Goal: Task Accomplishment & Management: Complete application form

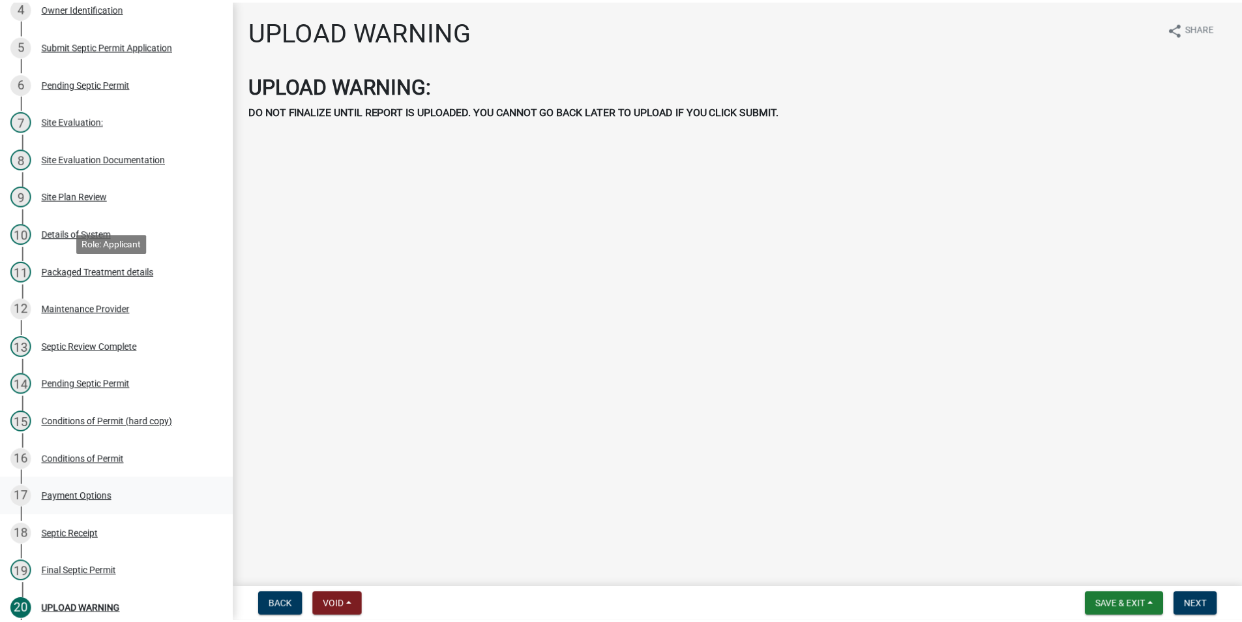
scroll to position [391, 0]
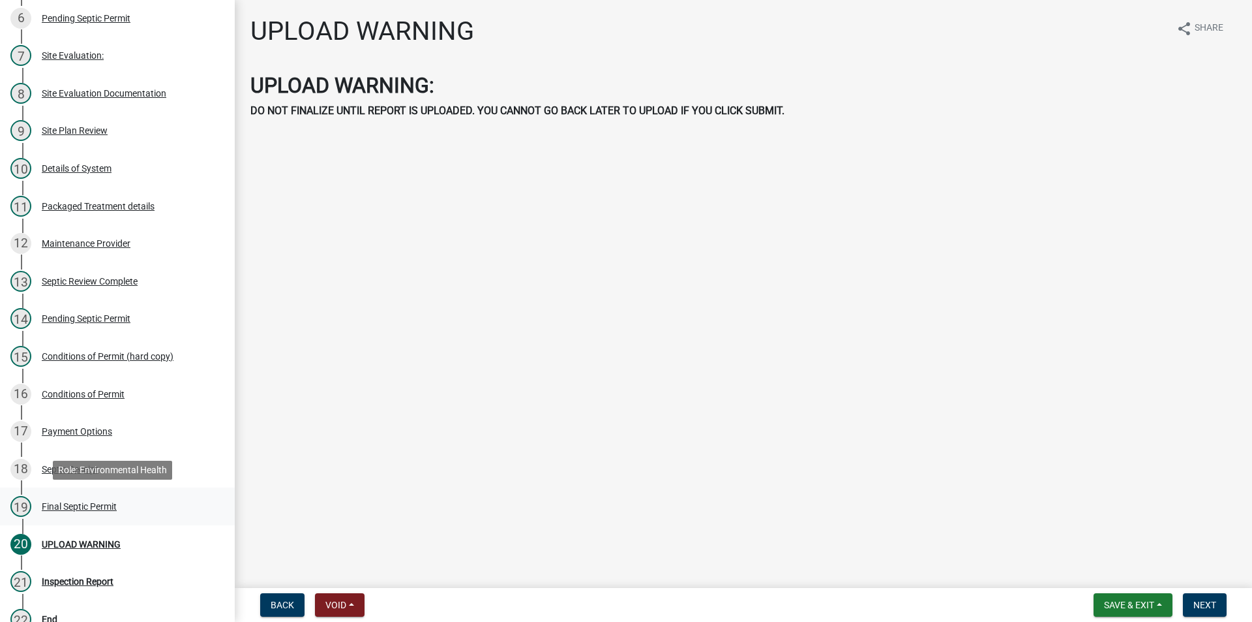
click at [69, 496] on div "19 Final Septic Permit" at bounding box center [111, 506] width 203 height 21
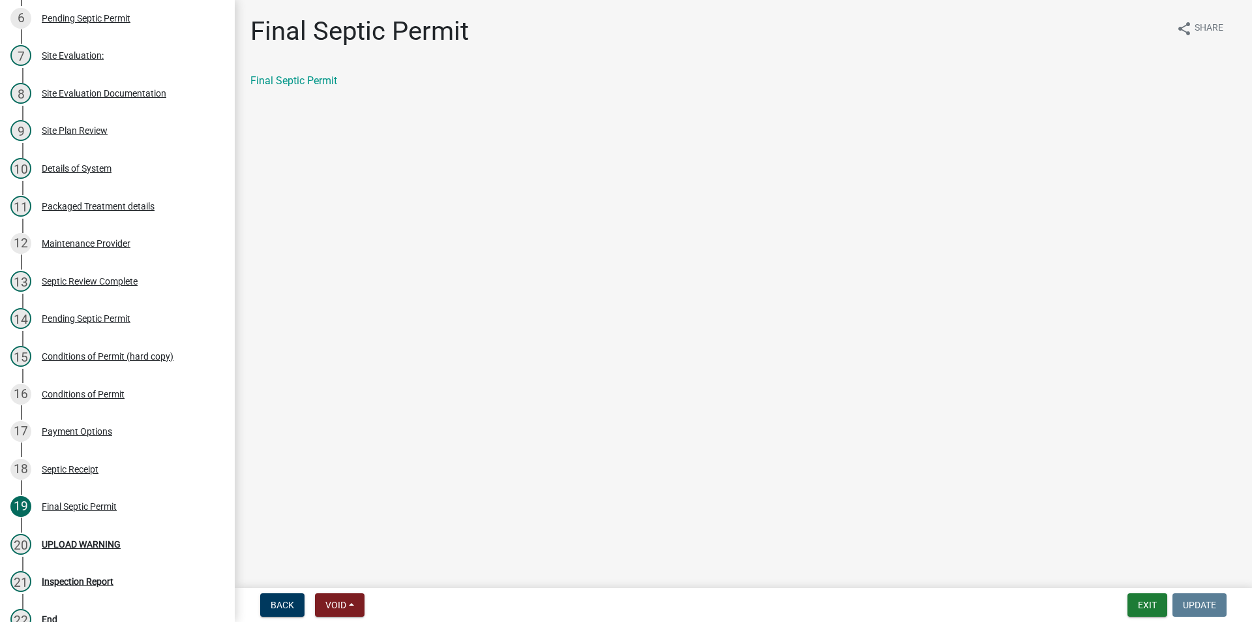
click at [314, 74] on div "Final Septic Permit" at bounding box center [743, 81] width 986 height 16
click at [316, 79] on link "Final Septic Permit" at bounding box center [293, 80] width 87 height 12
click at [1141, 603] on button "Exit" at bounding box center [1148, 604] width 40 height 23
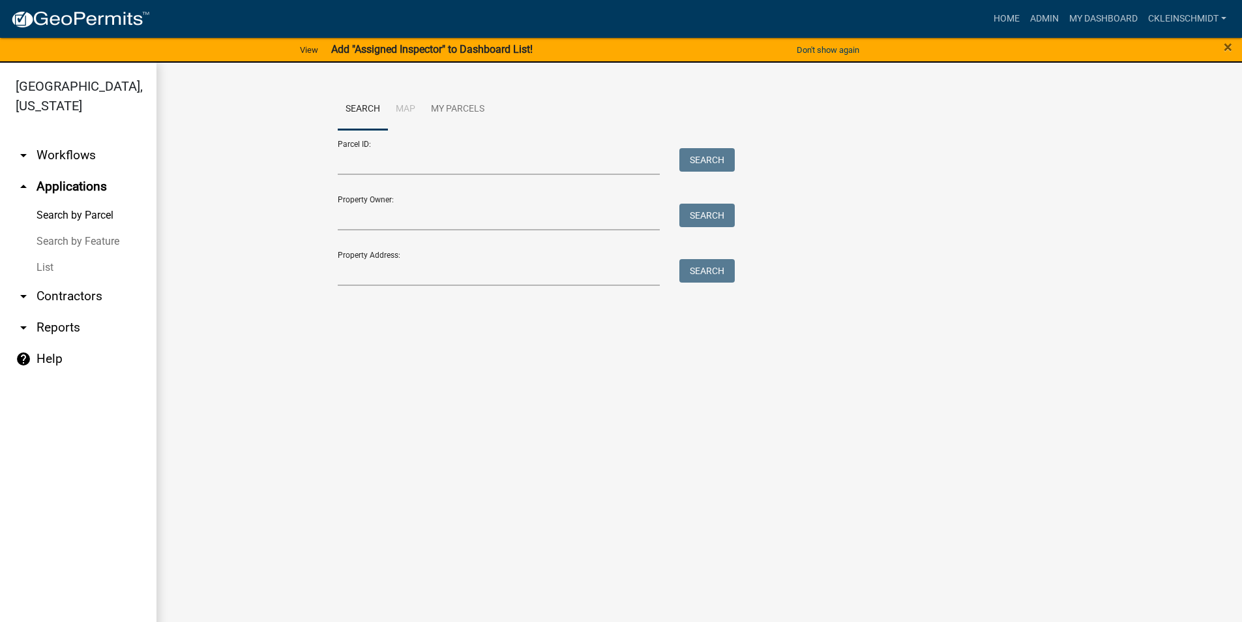
click at [411, 258] on div "Property Address: Search" at bounding box center [533, 263] width 391 height 45
click at [409, 258] on div "Property Address: Search" at bounding box center [533, 263] width 391 height 45
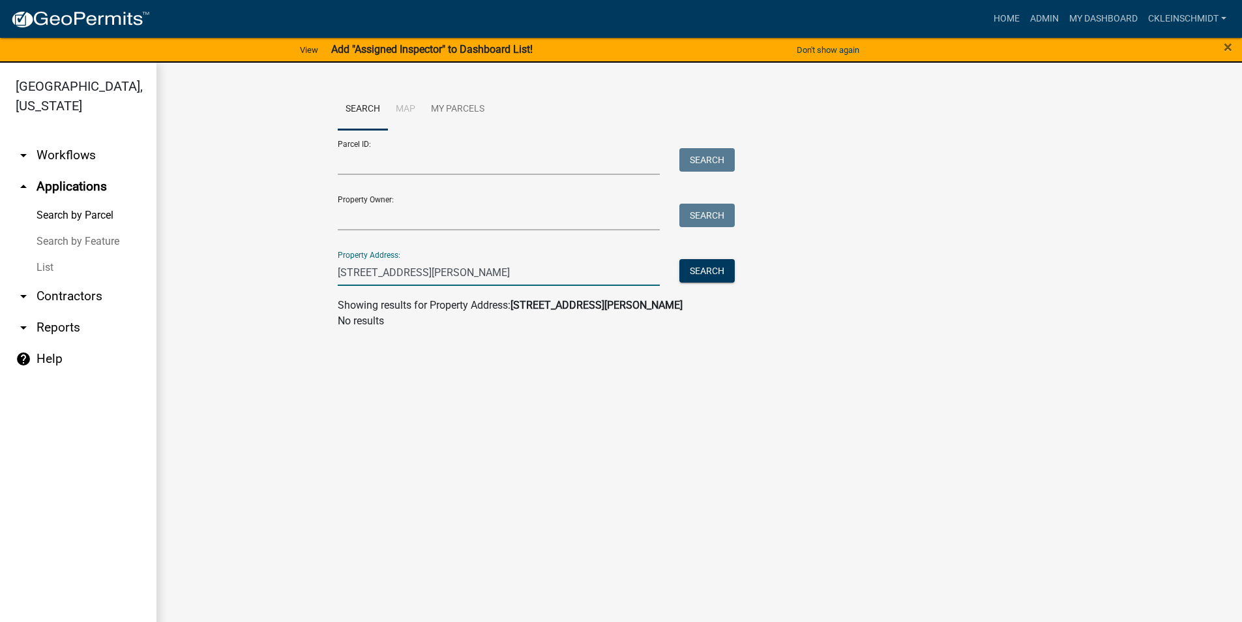
drag, startPoint x: 440, startPoint y: 267, endPoint x: 408, endPoint y: 268, distance: 31.3
click at [408, 268] on input "[STREET_ADDRESS][PERSON_NAME]" at bounding box center [499, 272] width 323 height 27
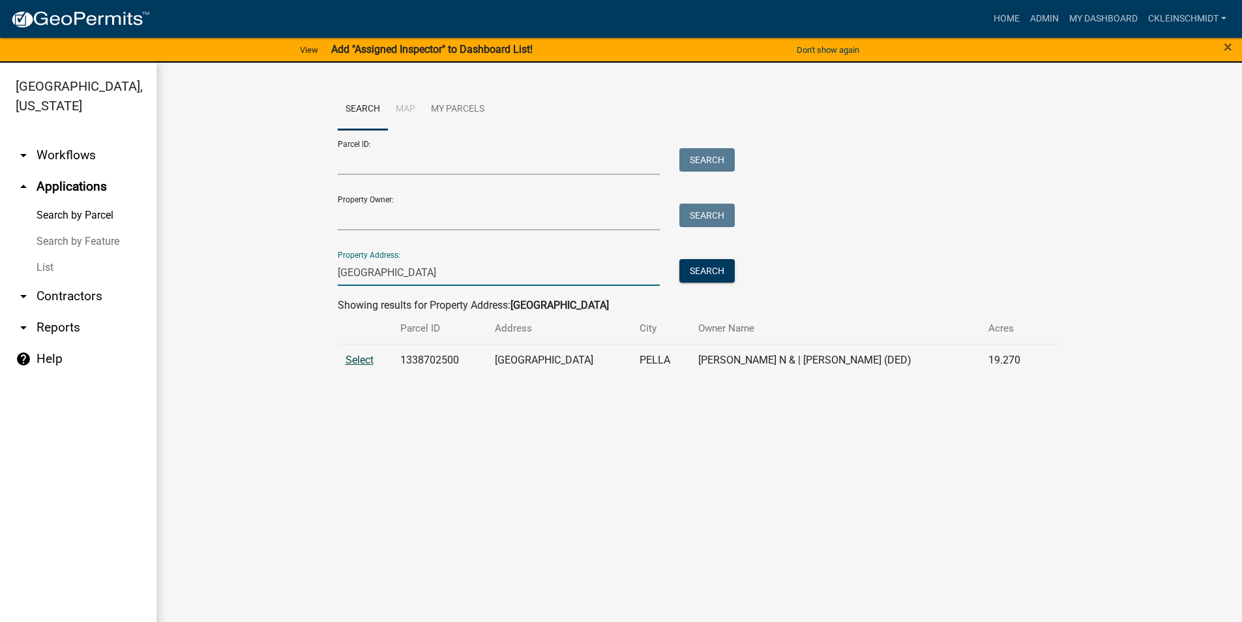
type input "[GEOGRAPHIC_DATA]"
click at [353, 363] on span "Select" at bounding box center [360, 360] width 28 height 12
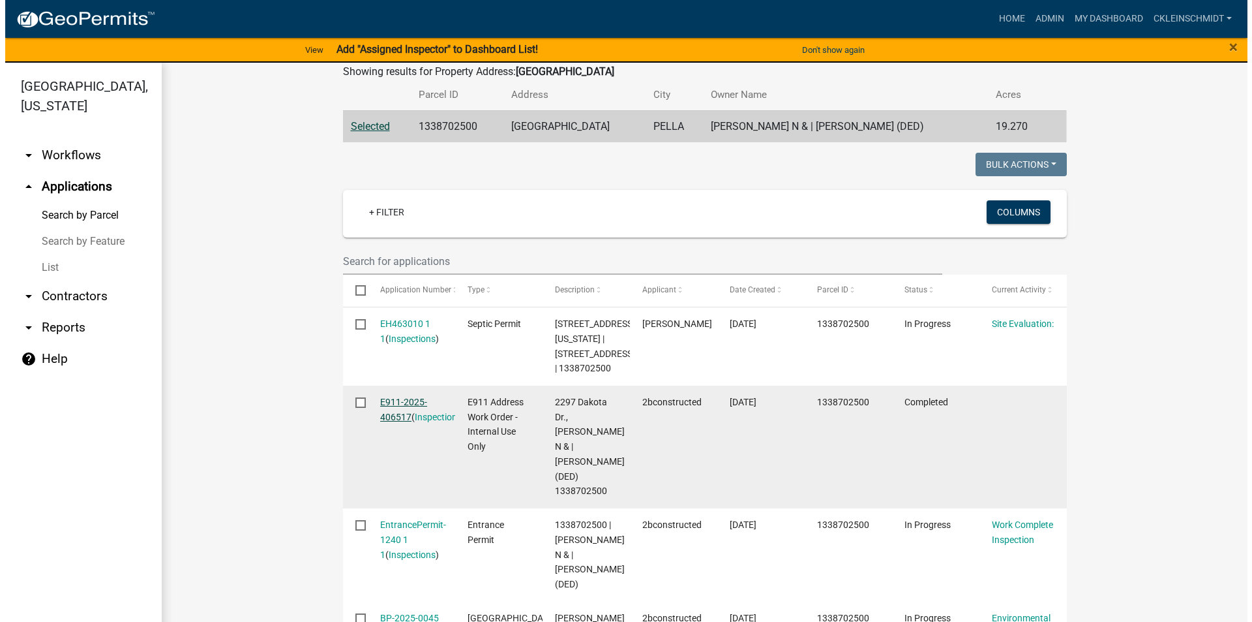
scroll to position [384, 0]
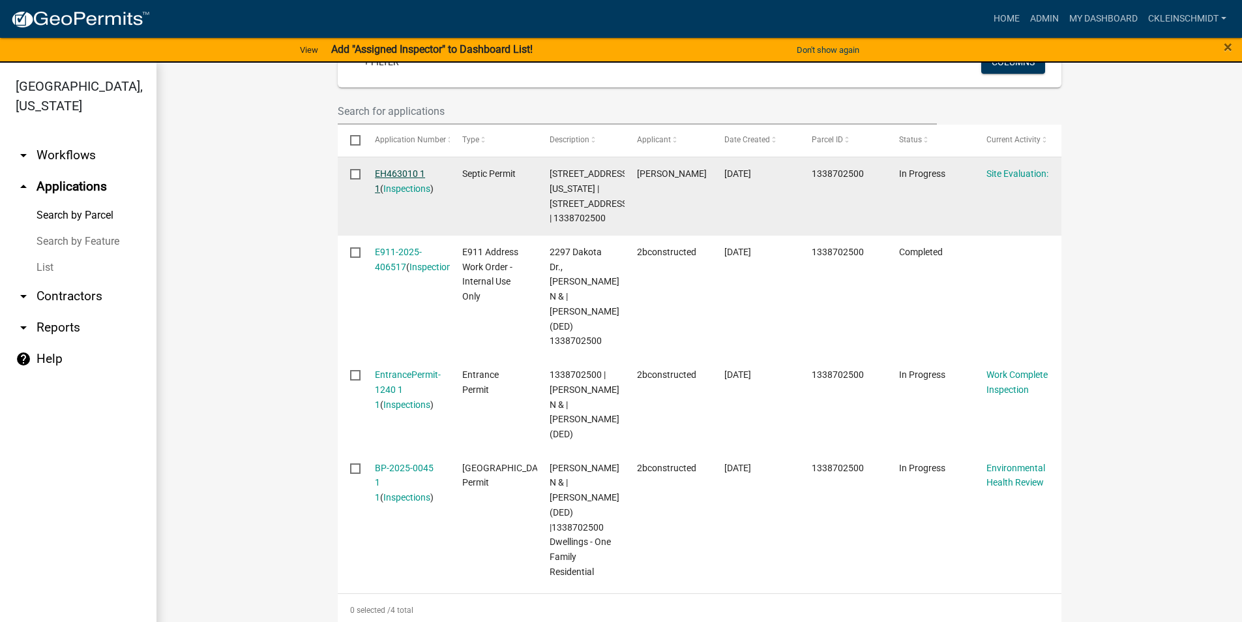
click at [400, 179] on link "EH463010 1 1" at bounding box center [400, 180] width 50 height 25
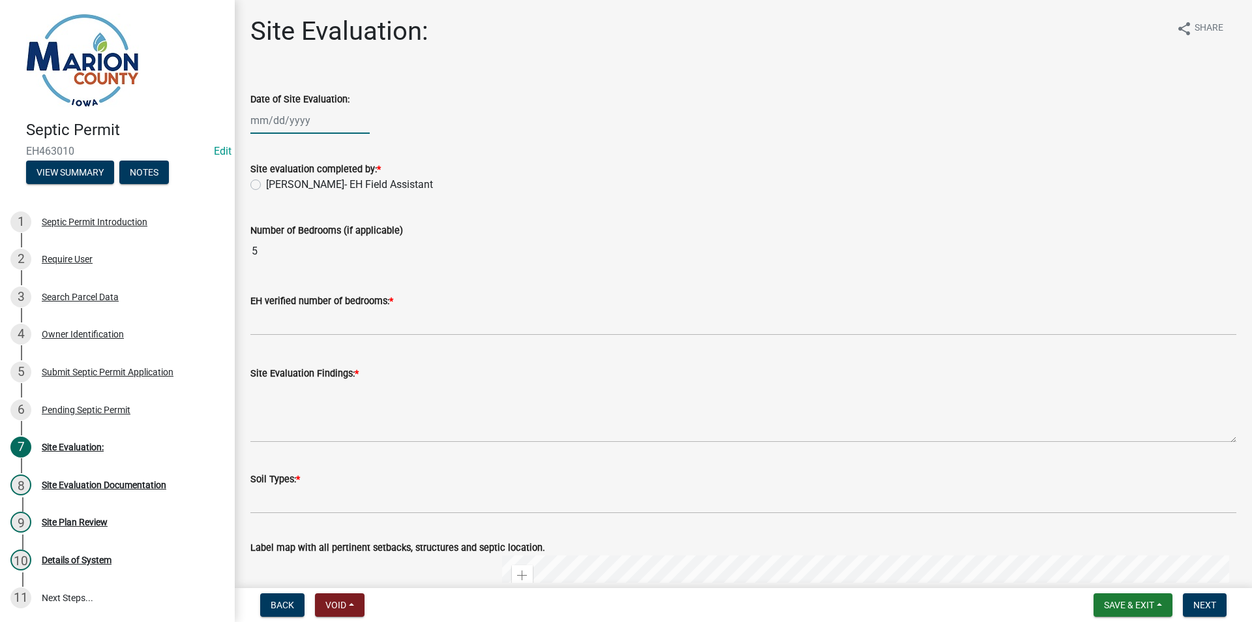
click at [346, 130] on div at bounding box center [309, 120] width 119 height 27
select select "8"
select select "2025"
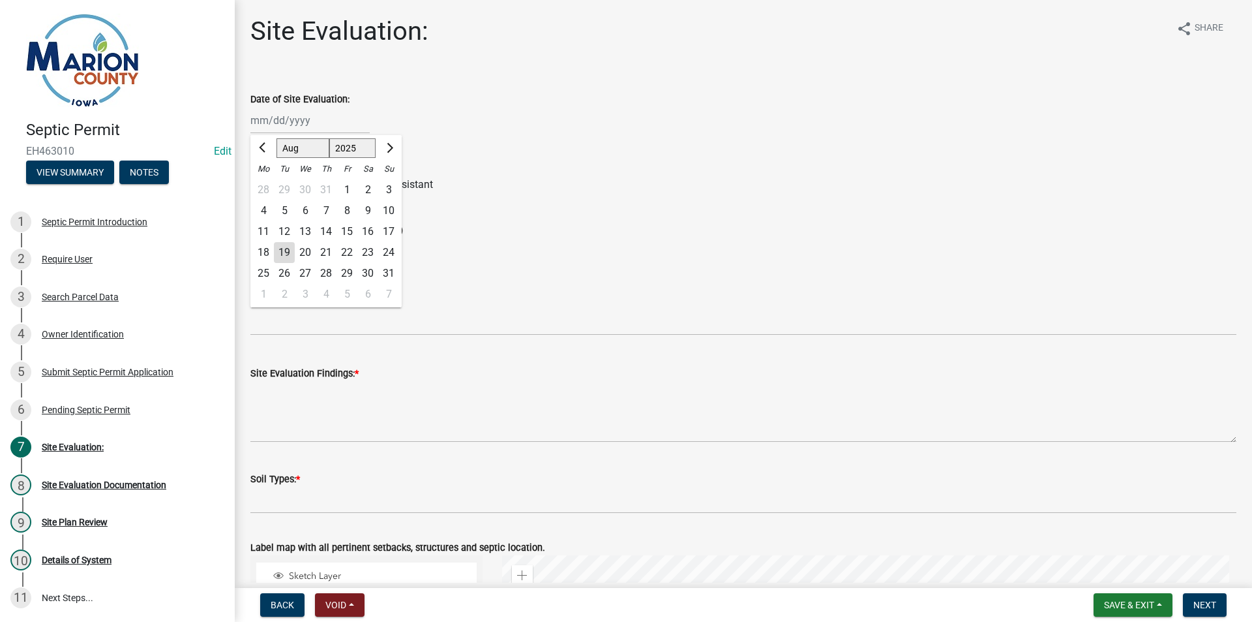
click at [331, 233] on div "14" at bounding box center [326, 231] width 21 height 21
type input "[DATE]"
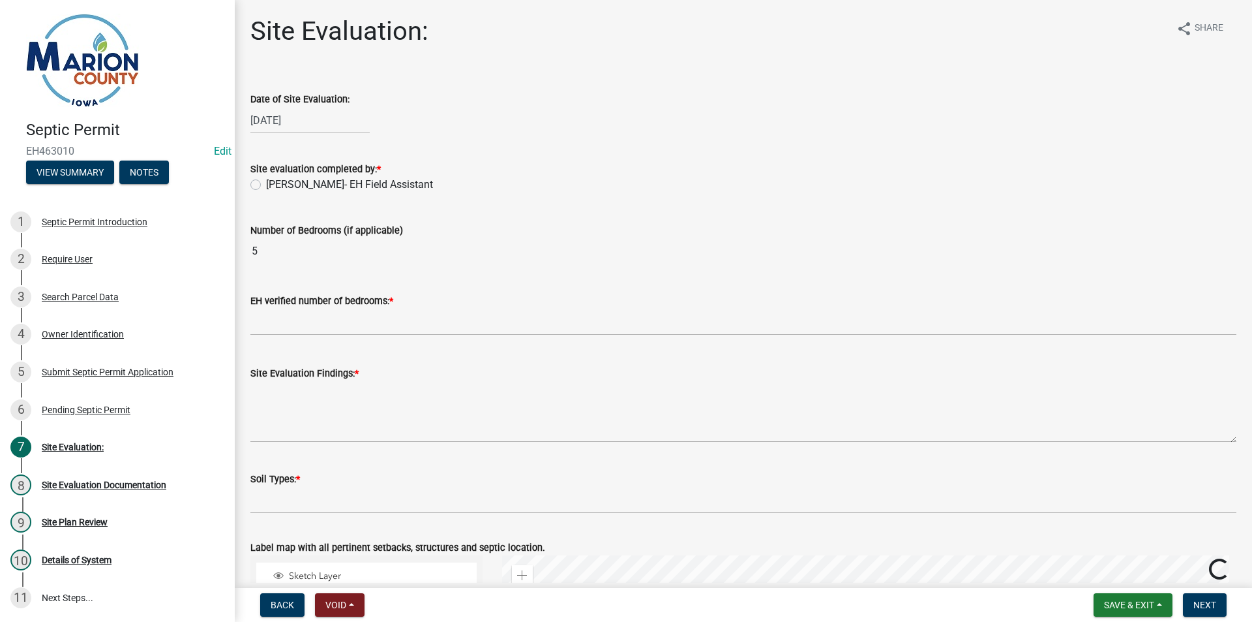
click at [292, 179] on label "[PERSON_NAME]- EH Field Assistant" at bounding box center [349, 185] width 167 height 16
click at [275, 179] on input "[PERSON_NAME]- EH Field Assistant" at bounding box center [270, 181] width 8 height 8
radio input "true"
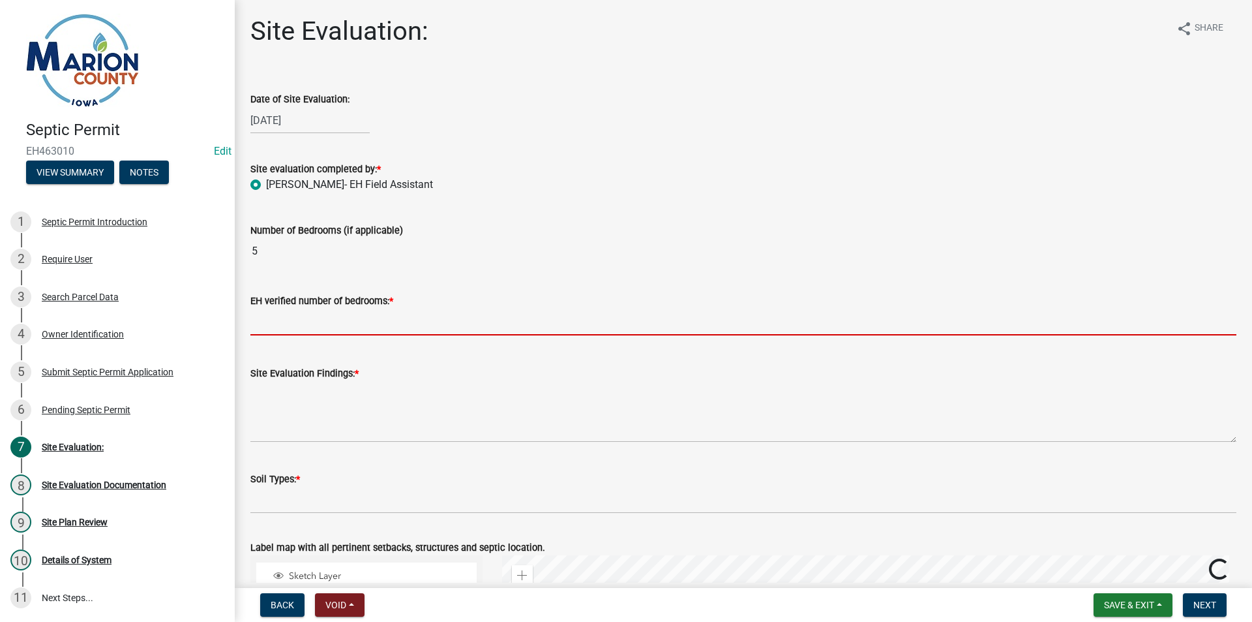
click at [282, 325] on input "text" at bounding box center [743, 321] width 986 height 27
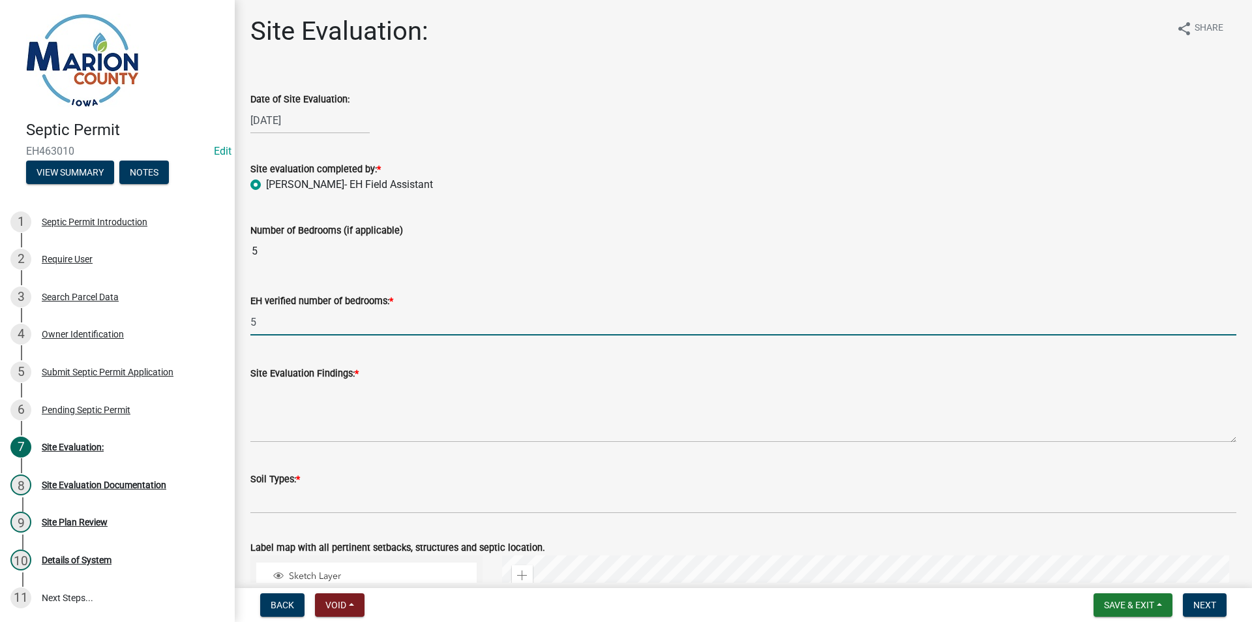
type input "5"
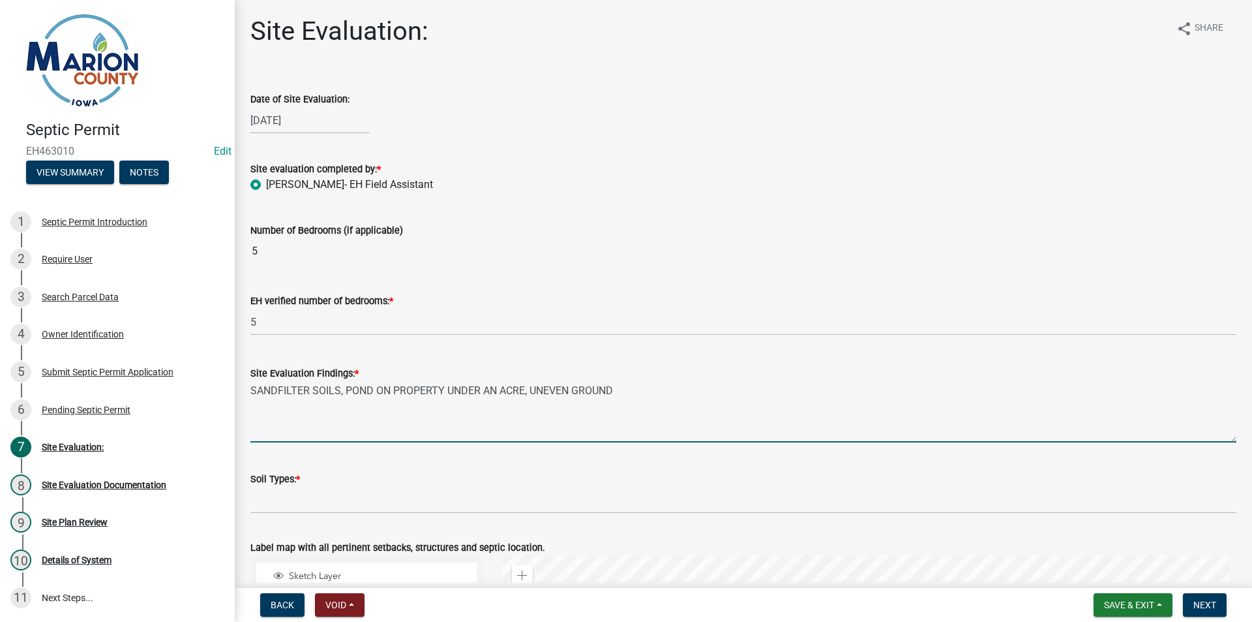
type textarea "SANDFILTER SOILS, POND ON PROPERTY UNDER AN ACRE, UNEVEN GROUND"
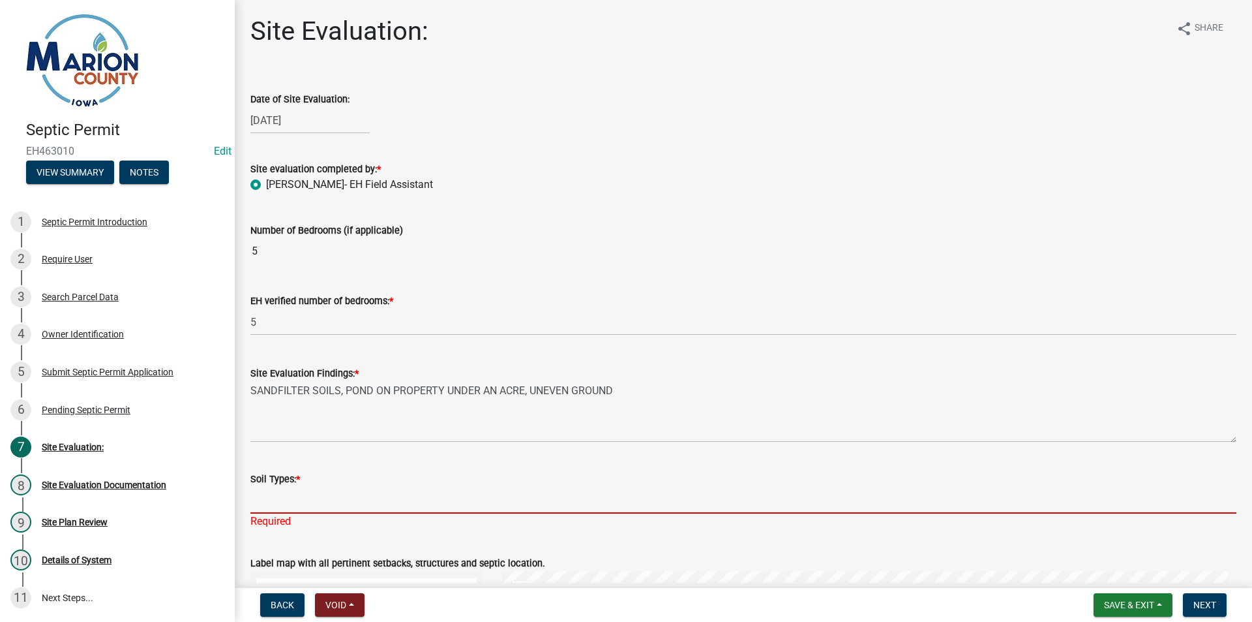
click at [299, 494] on input "Soil Types: *" at bounding box center [743, 500] width 986 height 27
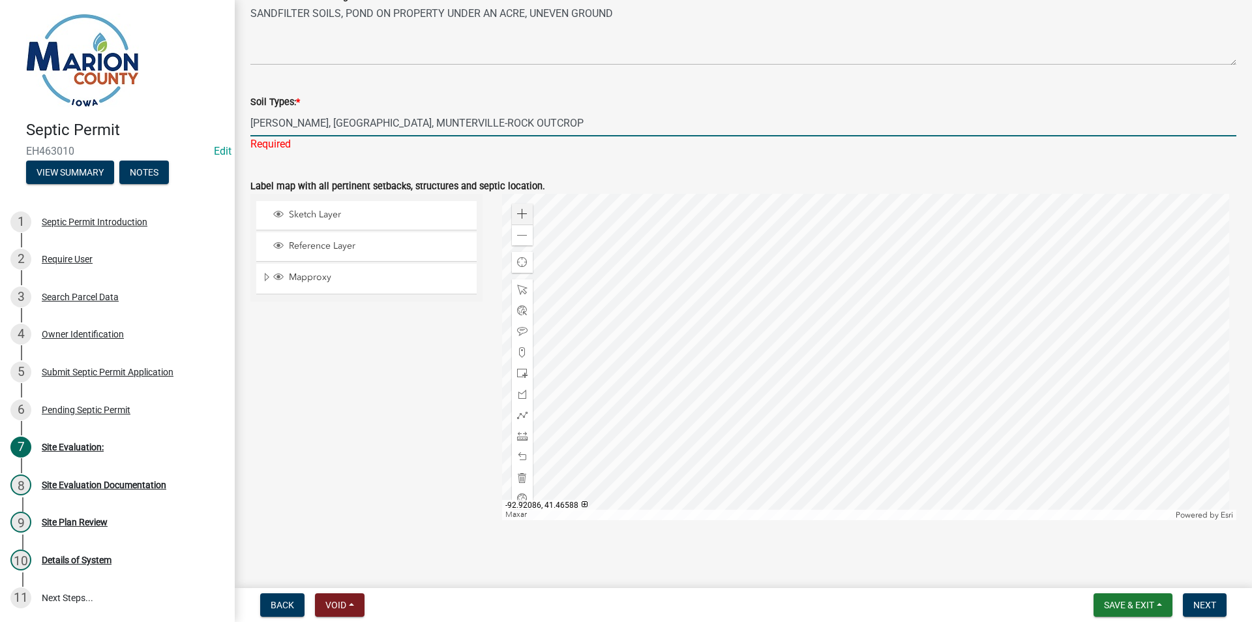
type input "[PERSON_NAME], [GEOGRAPHIC_DATA], MUNTERVILLE-ROCK OUTCROP"
click at [523, 209] on span at bounding box center [522, 214] width 10 height 10
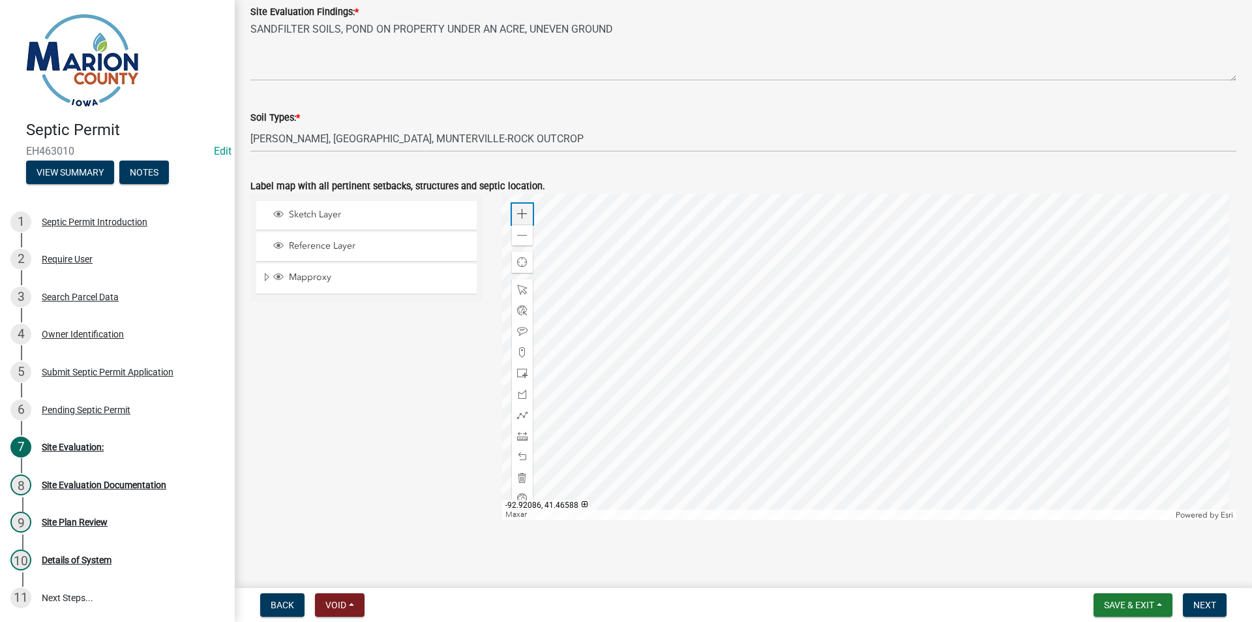
click at [523, 209] on span at bounding box center [522, 214] width 10 height 10
click at [732, 369] on div at bounding box center [869, 357] width 735 height 326
click at [514, 378] on div at bounding box center [522, 373] width 21 height 21
click at [810, 223] on div at bounding box center [869, 357] width 735 height 326
click at [522, 331] on span at bounding box center [522, 331] width 10 height 10
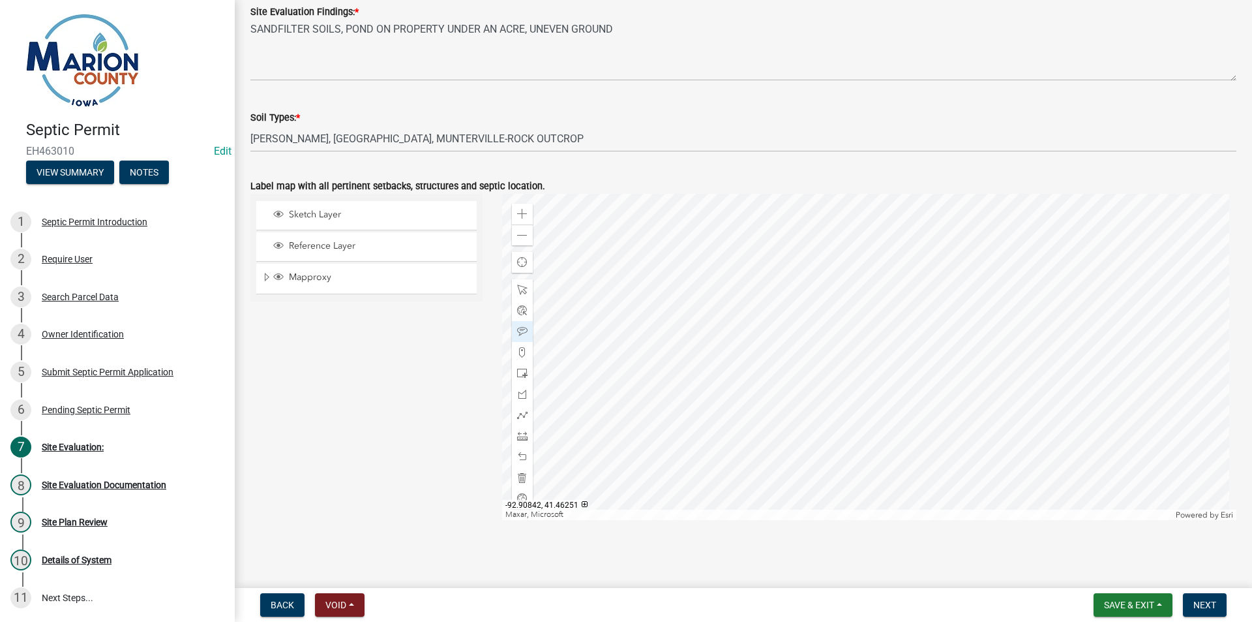
click at [742, 210] on div at bounding box center [869, 357] width 735 height 326
click at [760, 211] on div at bounding box center [869, 357] width 735 height 326
click at [1211, 612] on button "Next" at bounding box center [1205, 604] width 44 height 23
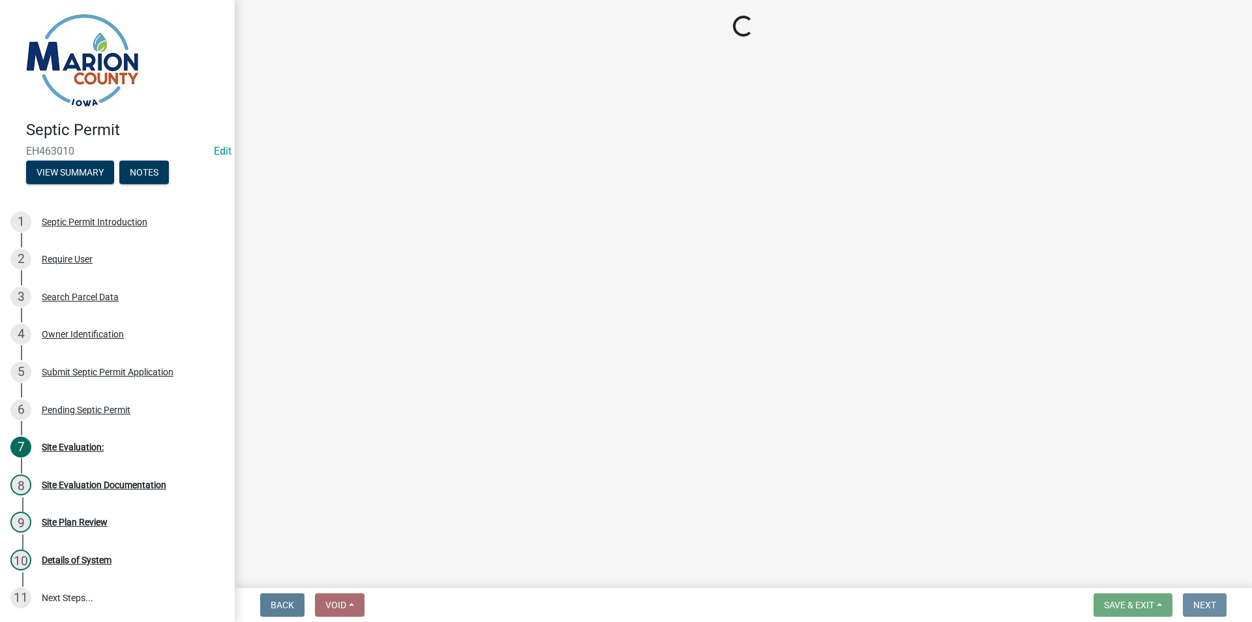
scroll to position [0, 0]
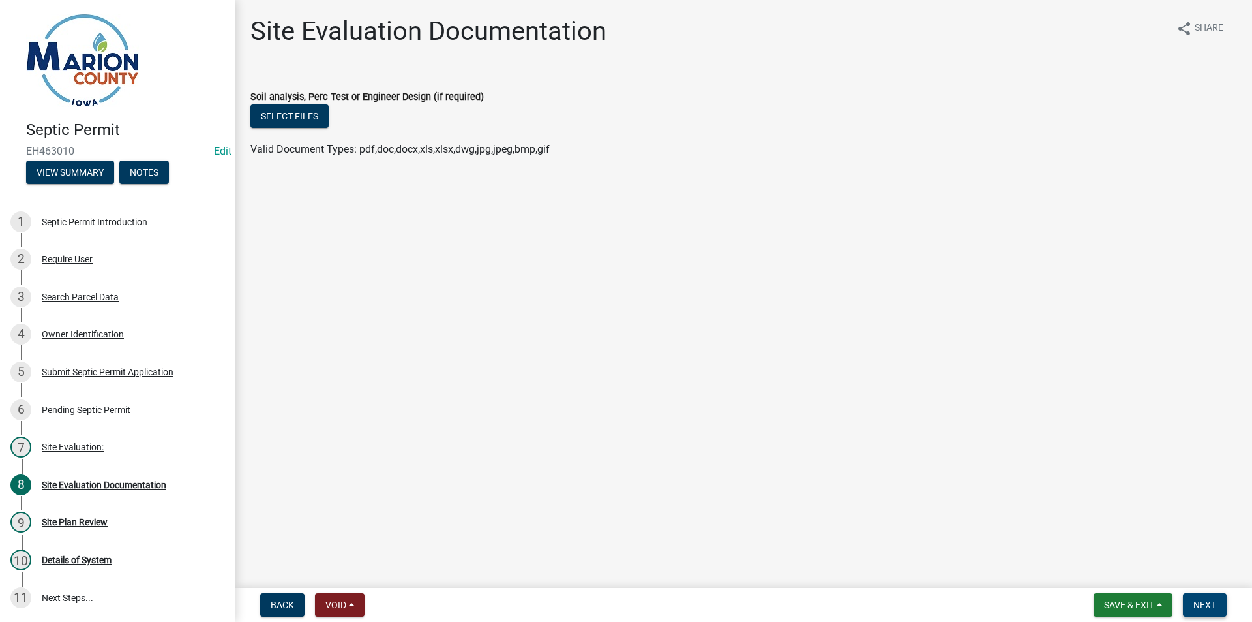
click at [1218, 603] on button "Next" at bounding box center [1205, 604] width 44 height 23
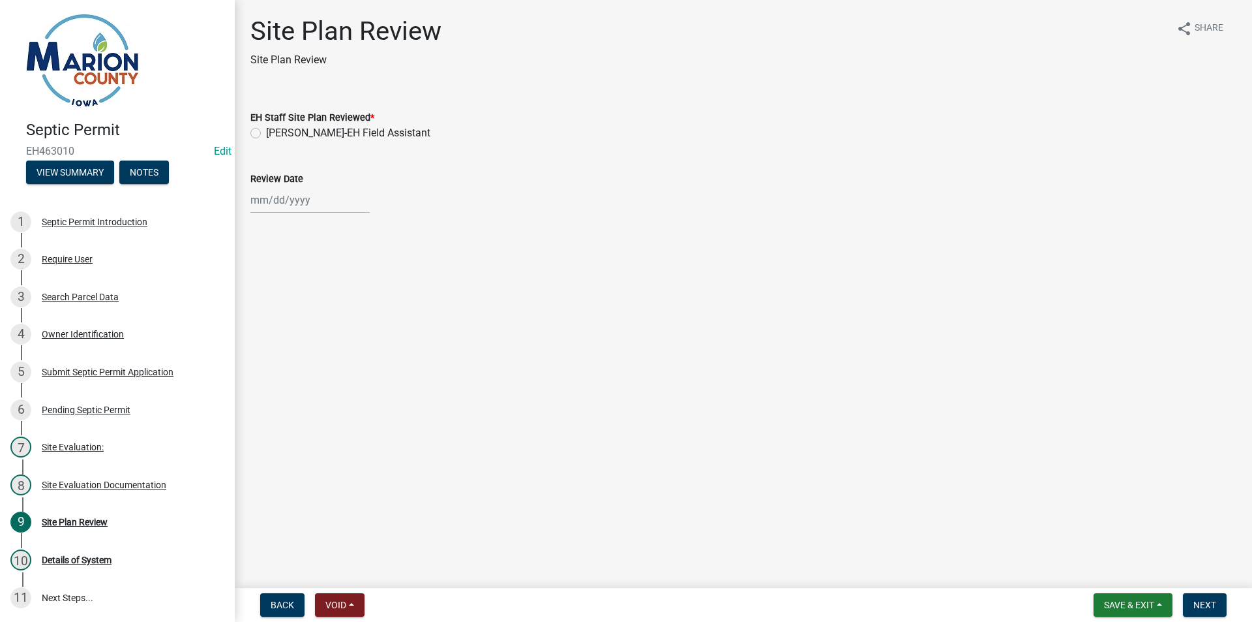
click at [283, 132] on label "[PERSON_NAME]-EH Field Assistant" at bounding box center [348, 133] width 164 height 16
click at [275, 132] on input "[PERSON_NAME]-EH Field Assistant" at bounding box center [270, 129] width 8 height 8
radio input "true"
click at [281, 203] on div at bounding box center [309, 200] width 119 height 27
select select "8"
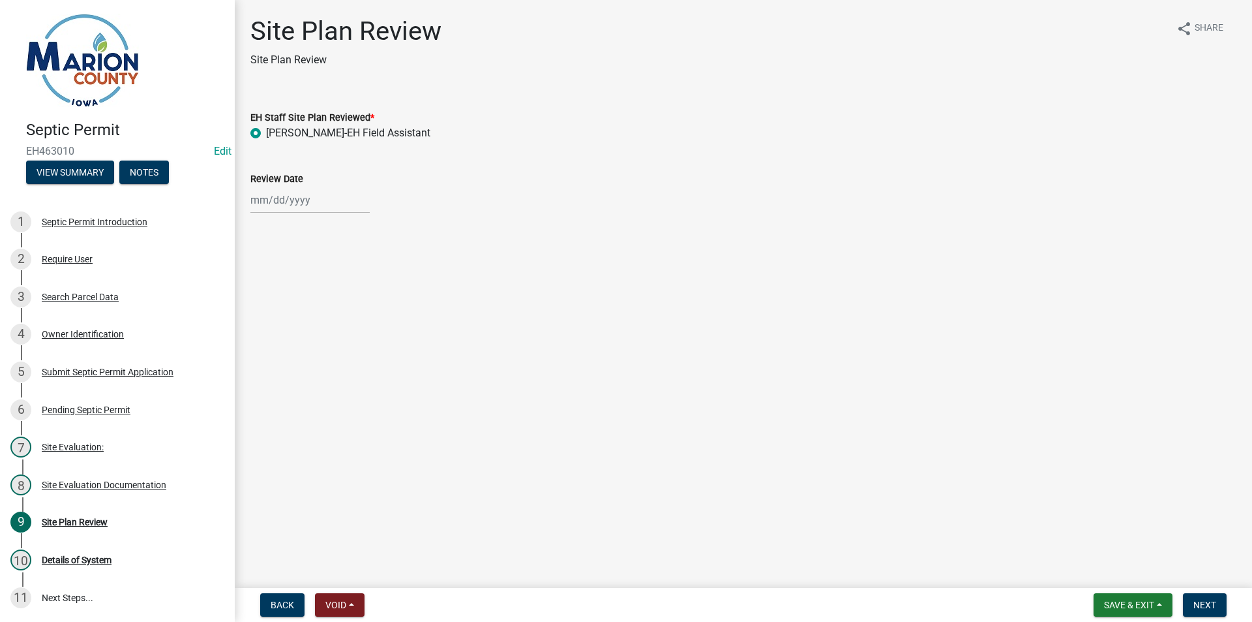
select select "2025"
click at [282, 326] on div "19" at bounding box center [284, 332] width 21 height 21
type input "[DATE]"
click at [1205, 607] on span "Next" at bounding box center [1205, 604] width 23 height 10
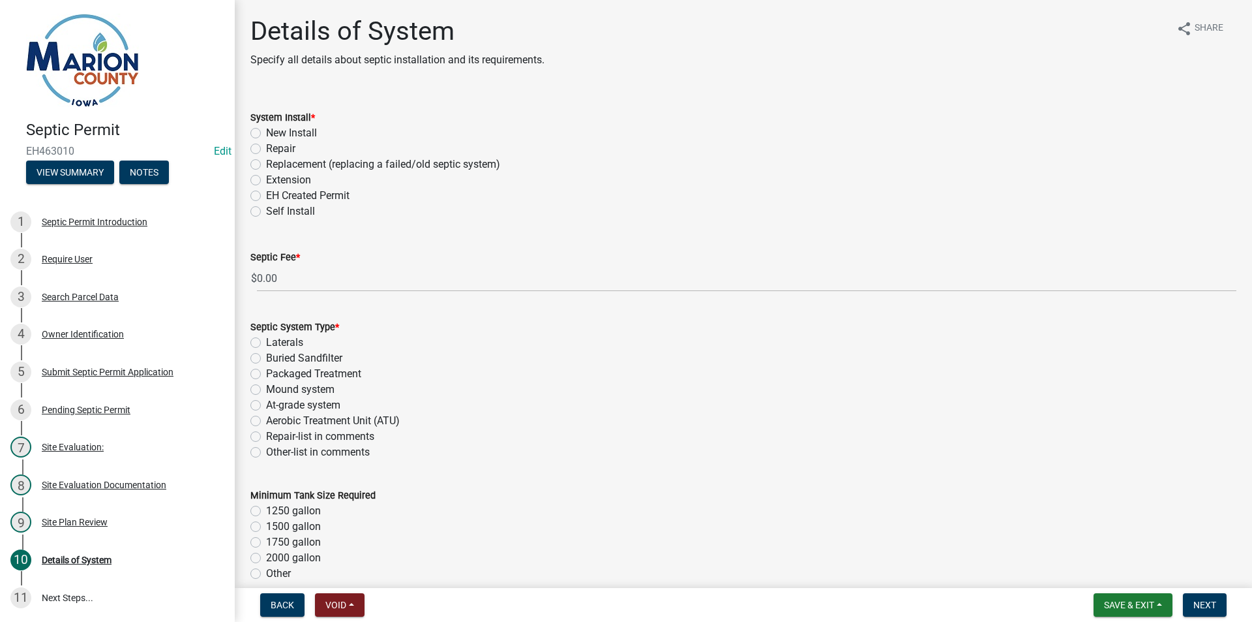
click at [293, 128] on label "New Install" at bounding box center [291, 133] width 51 height 16
click at [275, 128] on input "New Install" at bounding box center [270, 129] width 8 height 8
radio input "true"
click at [305, 355] on label "Buried Sandfilter" at bounding box center [304, 358] width 76 height 16
click at [275, 355] on input "Buried Sandfilter" at bounding box center [270, 354] width 8 height 8
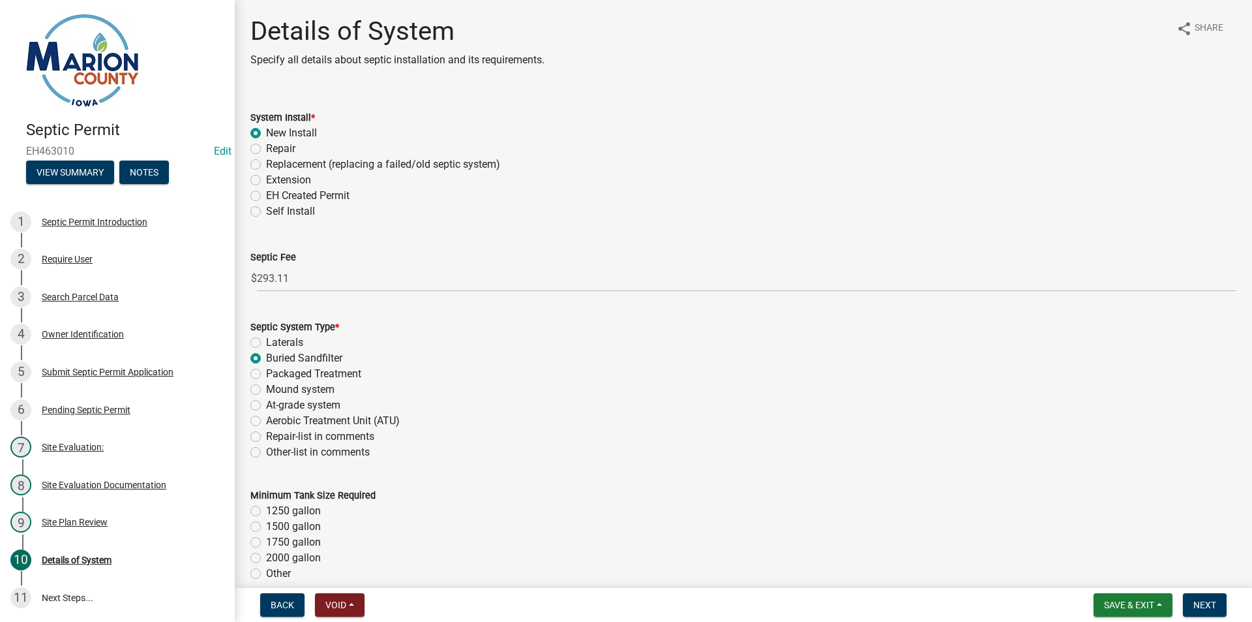
radio input "true"
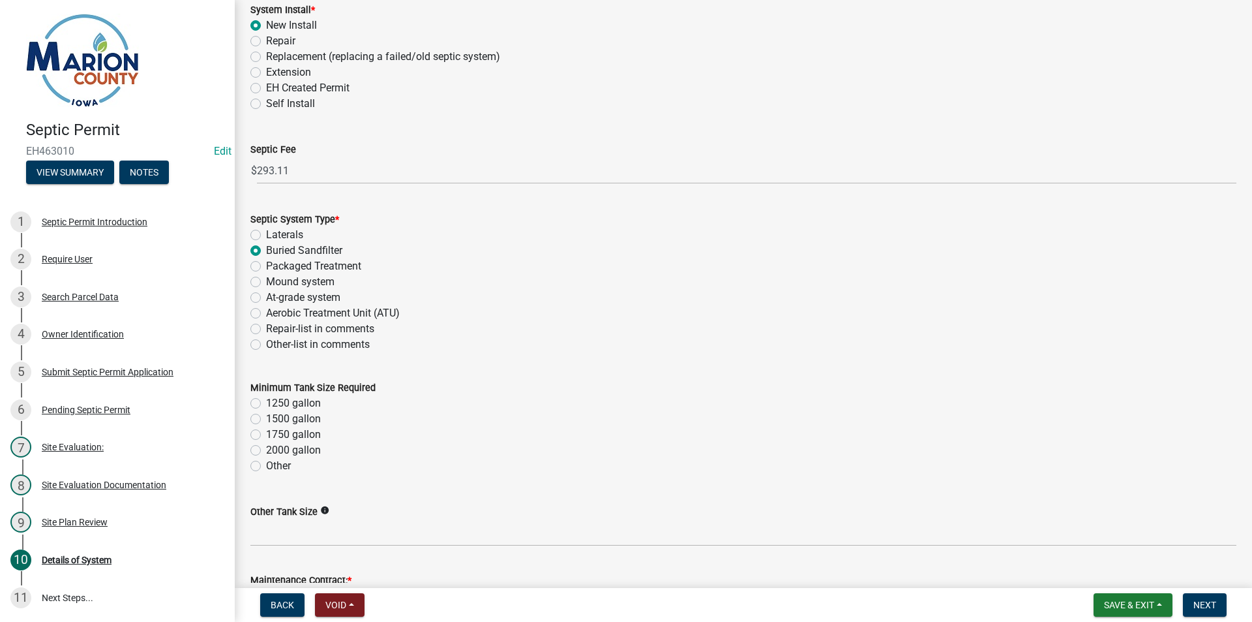
scroll to position [130, 0]
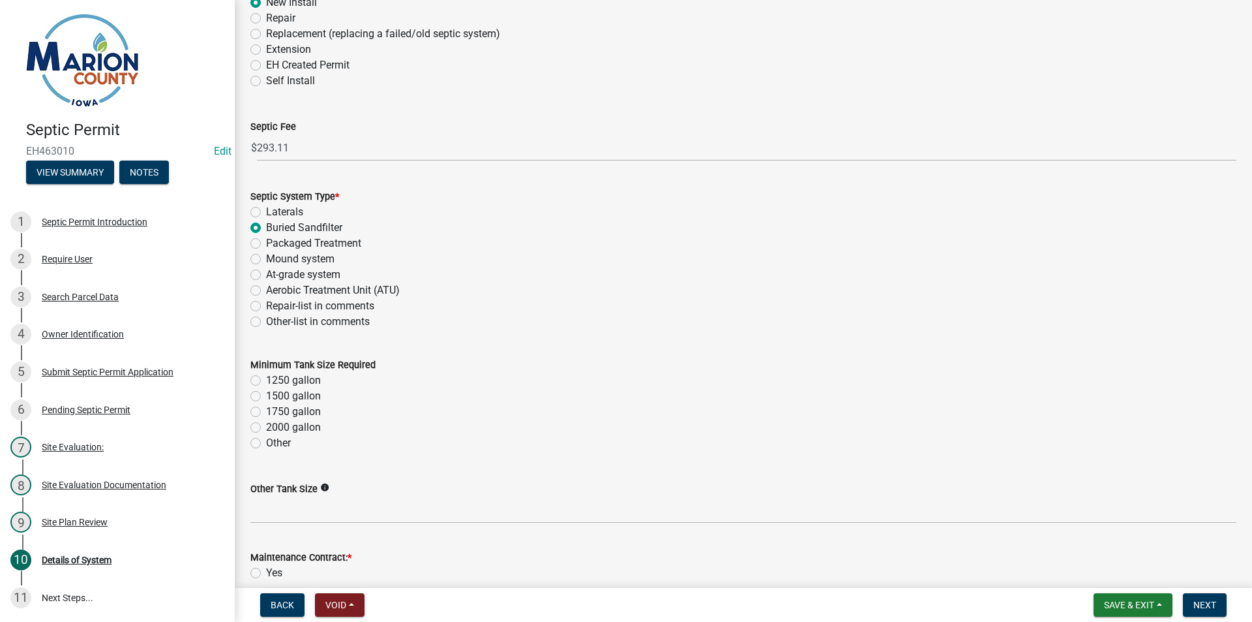
click at [304, 410] on label "1750 gallon" at bounding box center [293, 412] width 55 height 16
click at [275, 410] on input "1750 gallon" at bounding box center [270, 408] width 8 height 8
radio input "true"
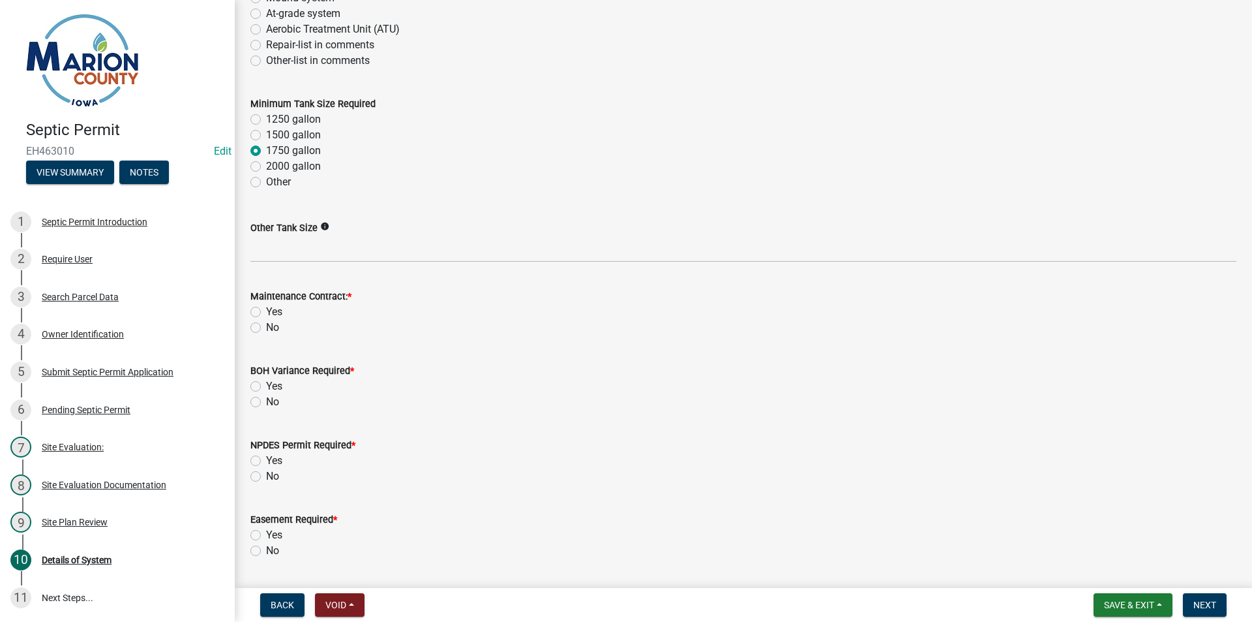
click at [266, 326] on label "No" at bounding box center [272, 328] width 13 height 16
click at [266, 326] on input "No" at bounding box center [270, 324] width 8 height 8
radio input "true"
click at [266, 400] on label "No" at bounding box center [272, 402] width 13 height 16
click at [266, 400] on input "No" at bounding box center [270, 398] width 8 height 8
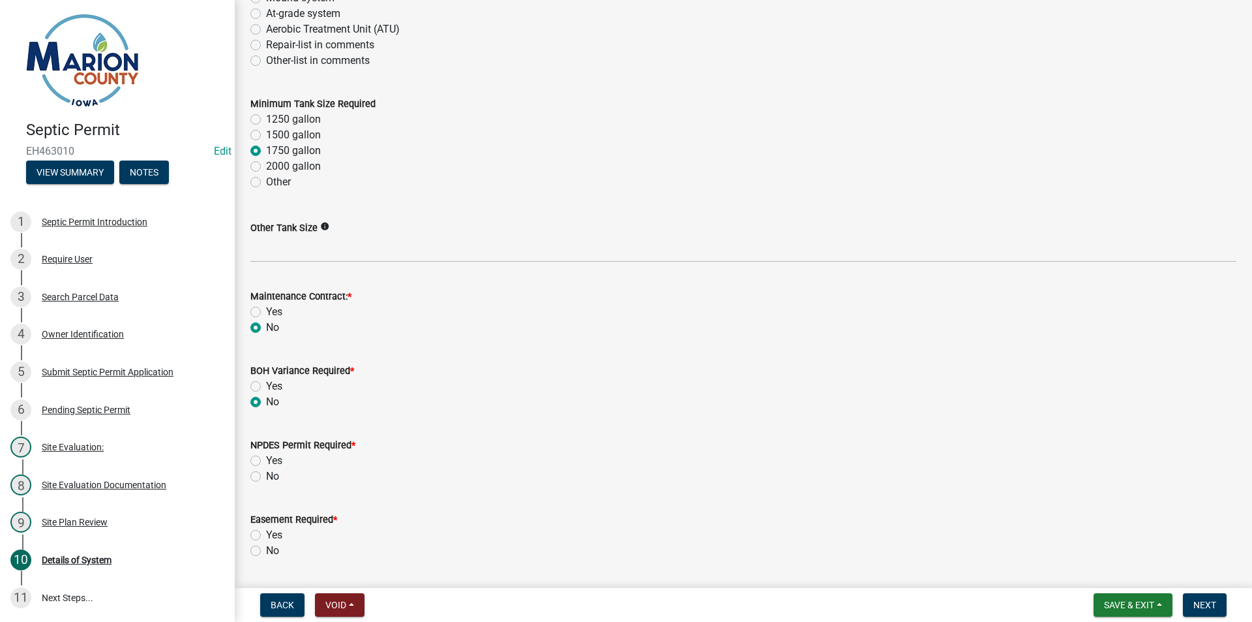
radio input "true"
click at [266, 476] on label "No" at bounding box center [272, 476] width 13 height 16
click at [266, 476] on input "No" at bounding box center [270, 472] width 8 height 8
radio input "true"
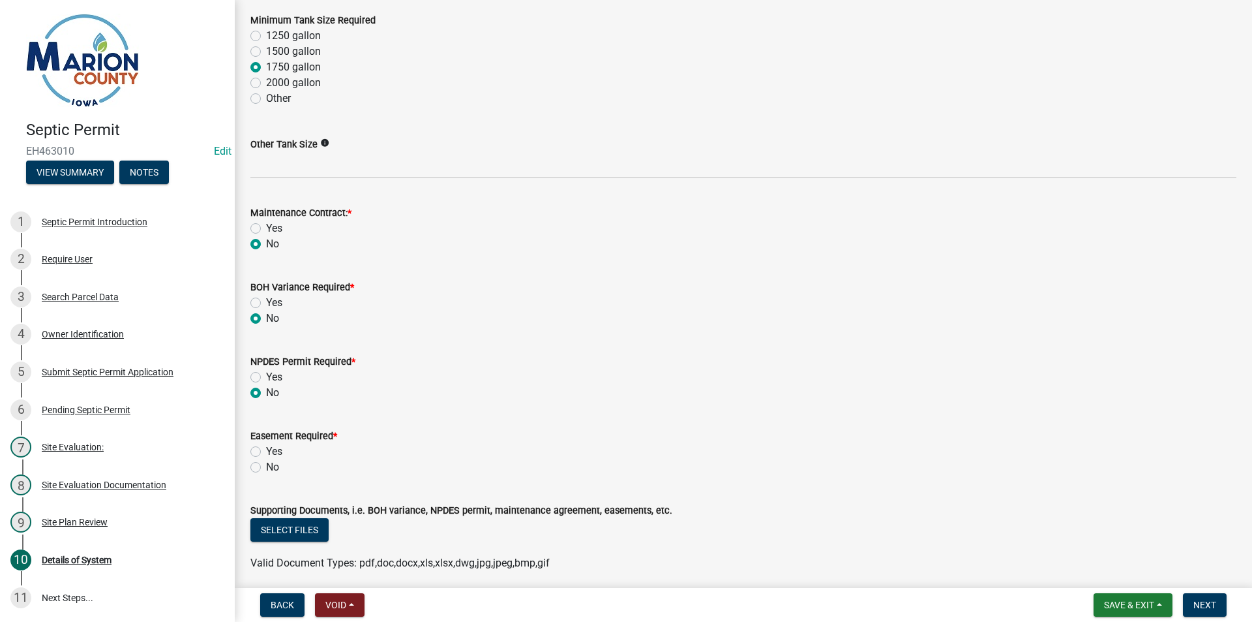
scroll to position [587, 0]
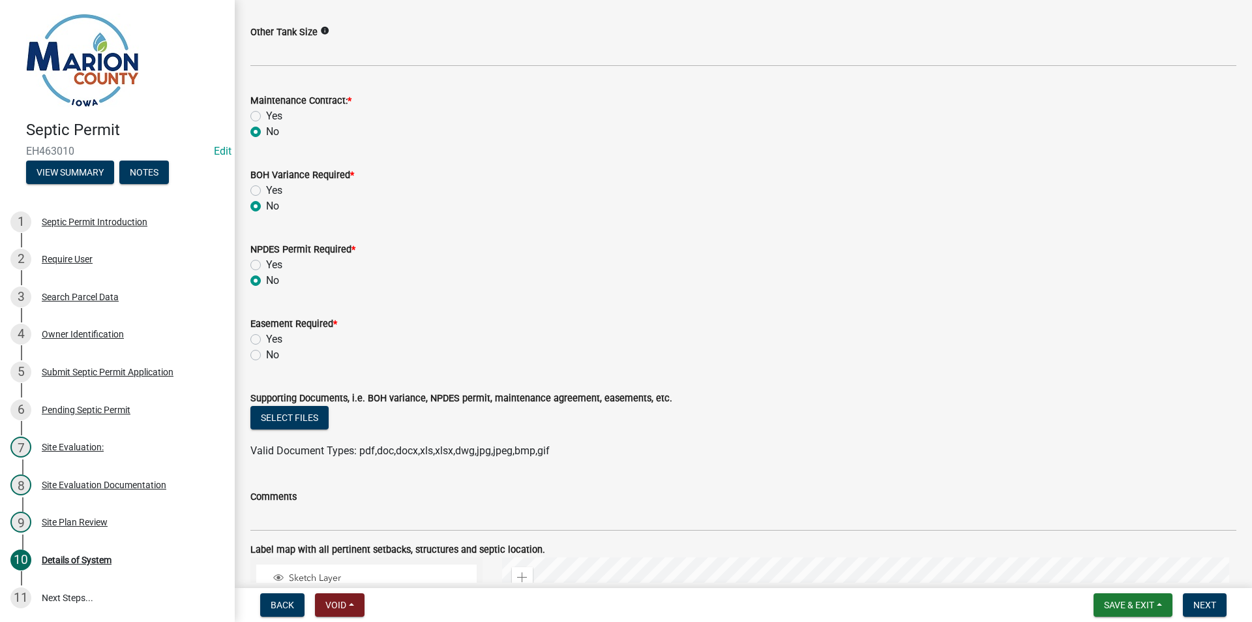
click at [254, 348] on div "No" at bounding box center [743, 355] width 986 height 16
click at [252, 349] on div "No" at bounding box center [743, 355] width 986 height 16
click at [262, 356] on div "No" at bounding box center [743, 355] width 986 height 16
click at [266, 354] on label "No" at bounding box center [272, 355] width 13 height 16
click at [266, 354] on input "No" at bounding box center [270, 351] width 8 height 8
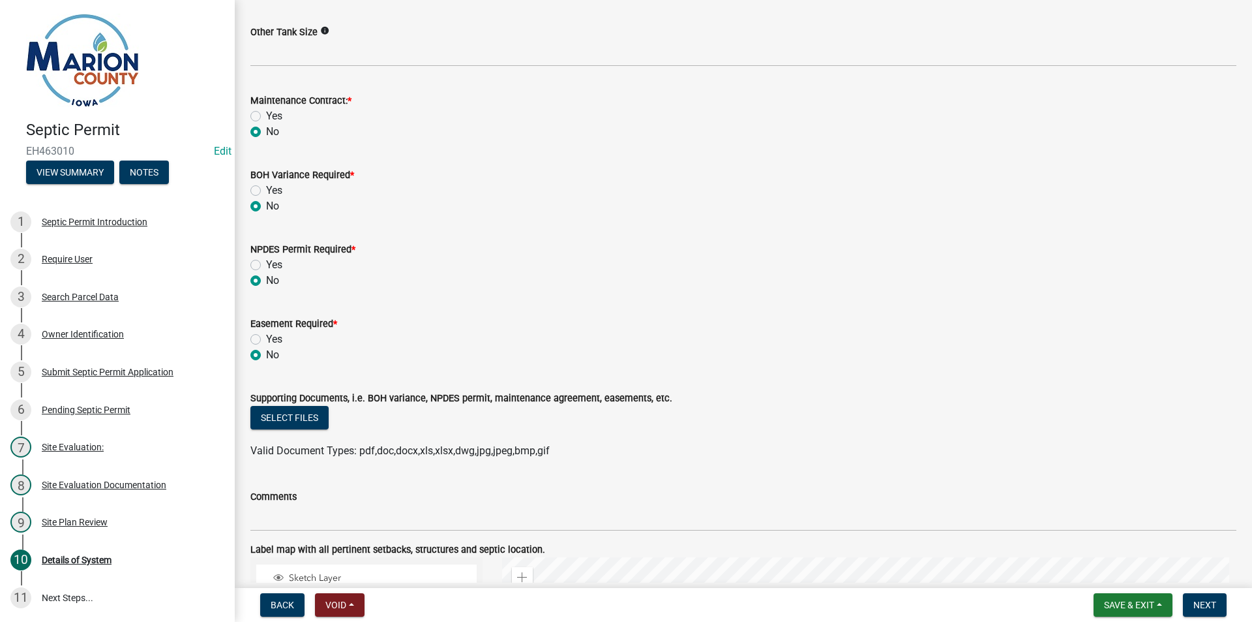
radio input "true"
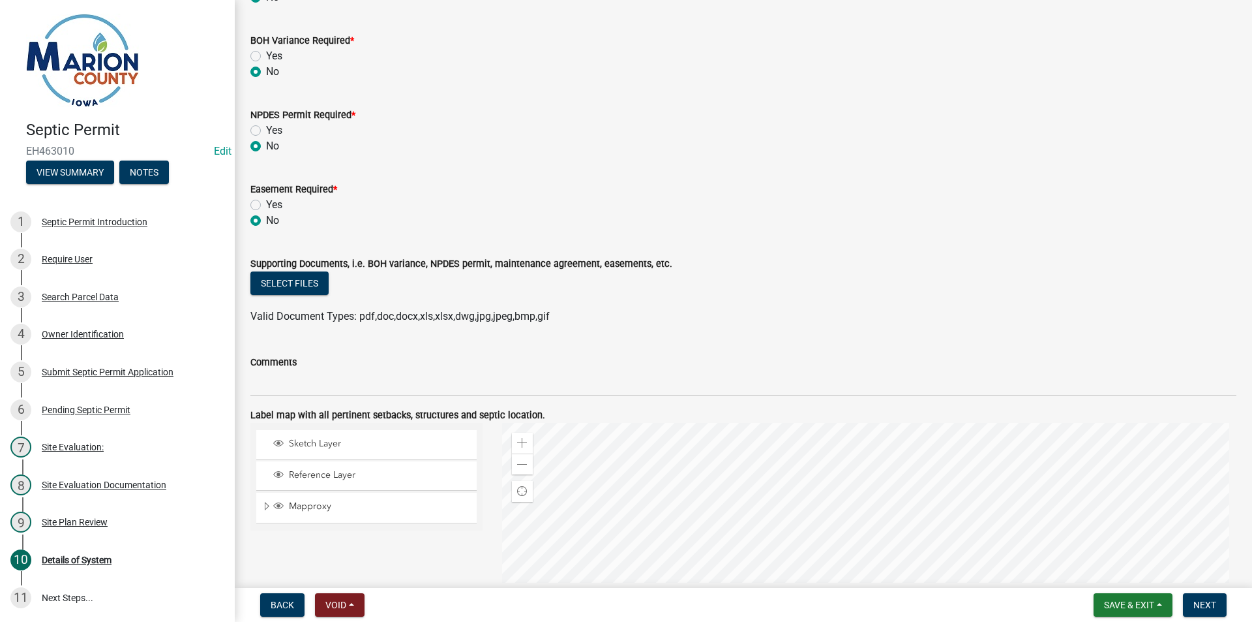
scroll to position [848, 0]
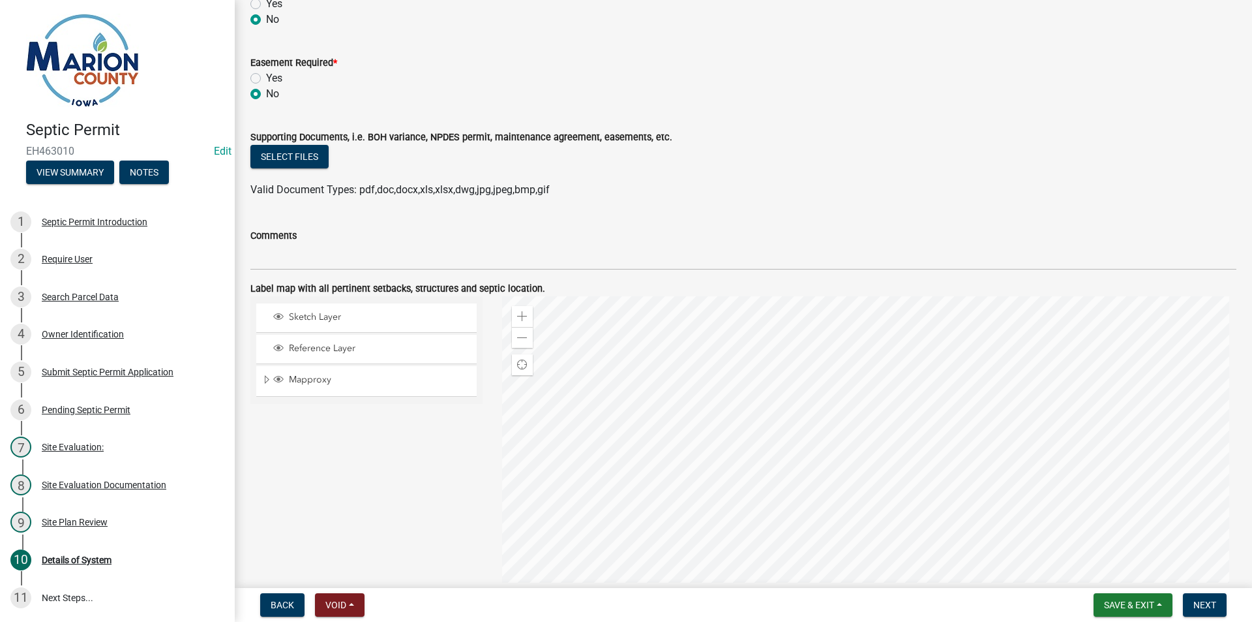
click at [412, 274] on wm-data-entity-input "Comments" at bounding box center [743, 244] width 986 height 71
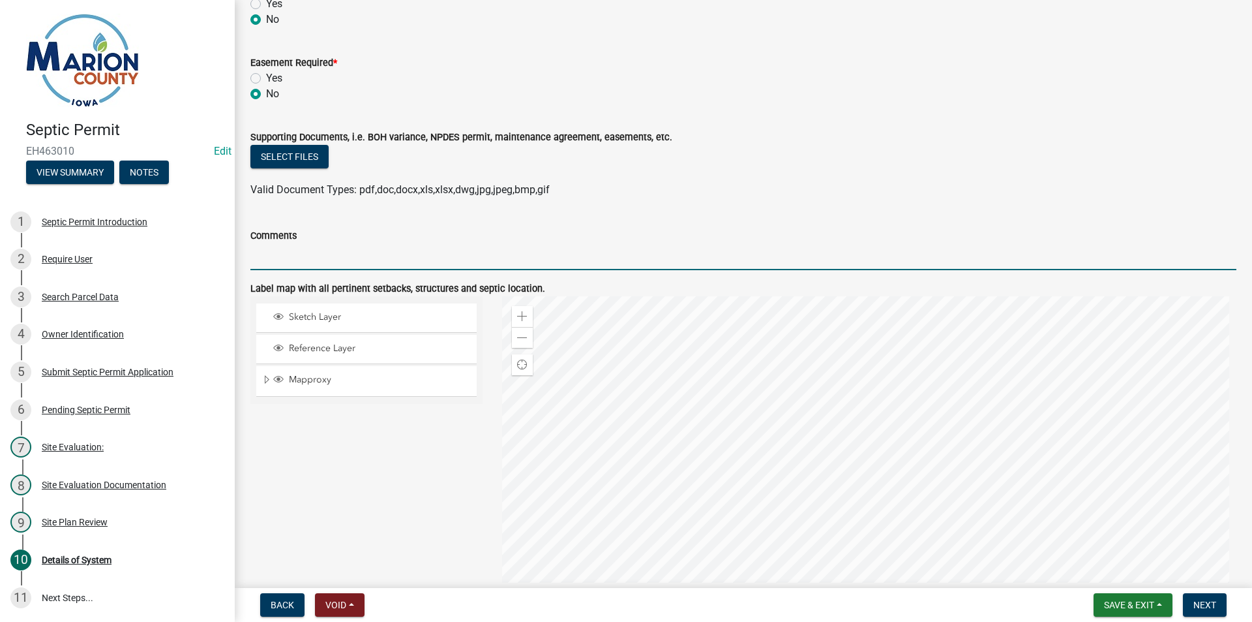
click at [410, 269] on input "Comments" at bounding box center [743, 256] width 986 height 27
type input "MAINTAIN ALL SETBACKS, ESPECIALLY FROM THE POND"
click at [522, 333] on span at bounding box center [522, 338] width 10 height 10
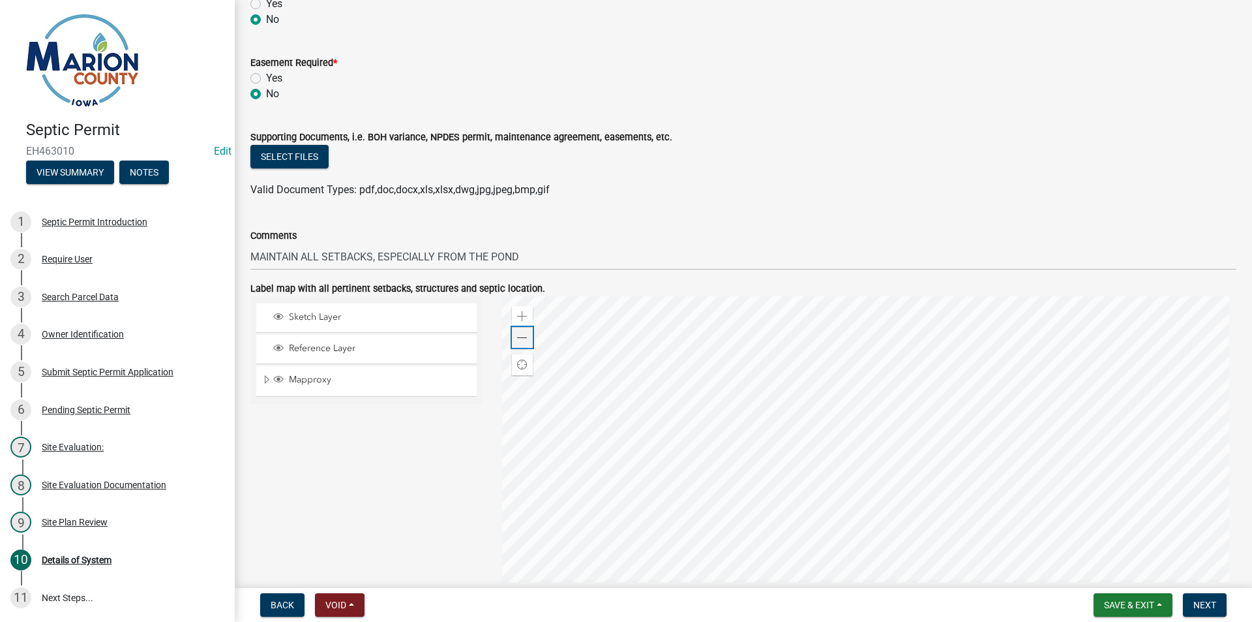
click at [522, 333] on span at bounding box center [522, 338] width 10 height 10
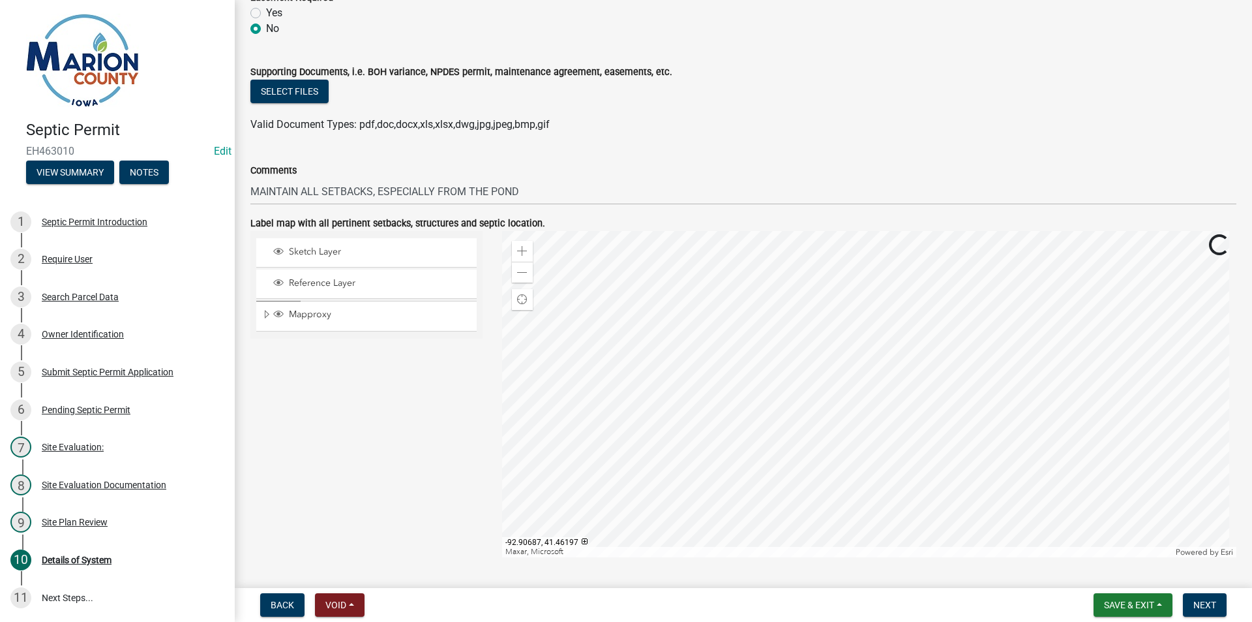
click at [1227, 618] on nav "Back Void Withdraw Lock Expire Void Save & Exit Save Save & Exit Next" at bounding box center [743, 605] width 1017 height 34
click at [1212, 605] on span "Next" at bounding box center [1205, 604] width 23 height 10
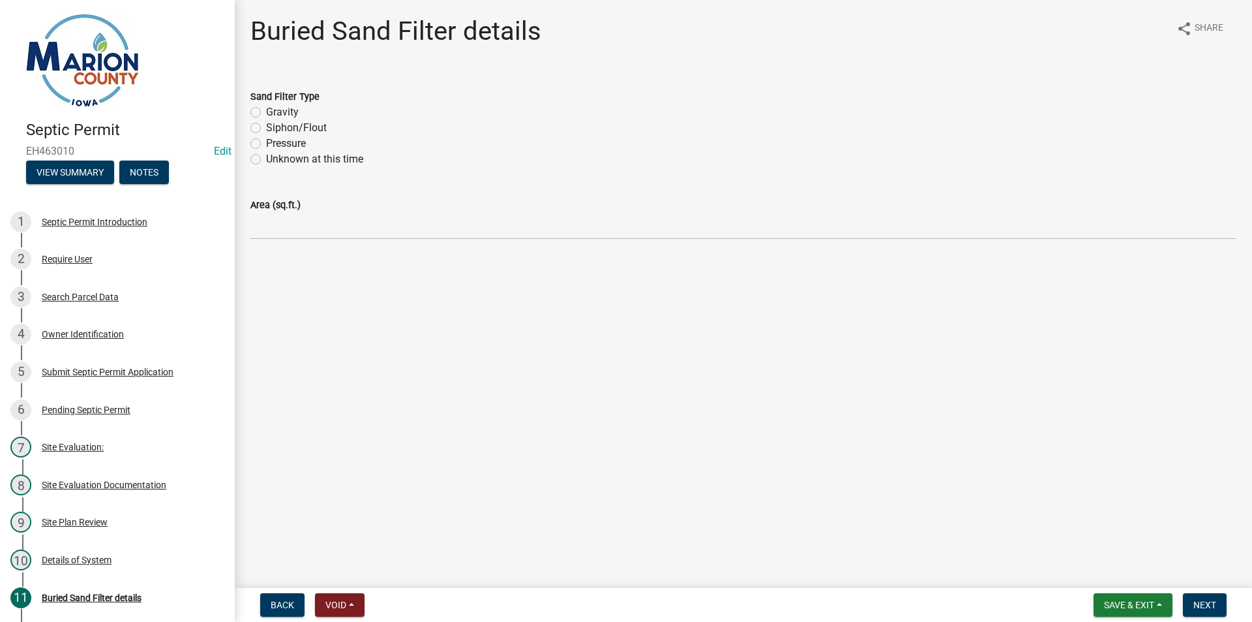
click at [274, 108] on label "Gravity" at bounding box center [282, 112] width 33 height 16
click at [274, 108] on input "Gravity" at bounding box center [270, 108] width 8 height 8
radio input "true"
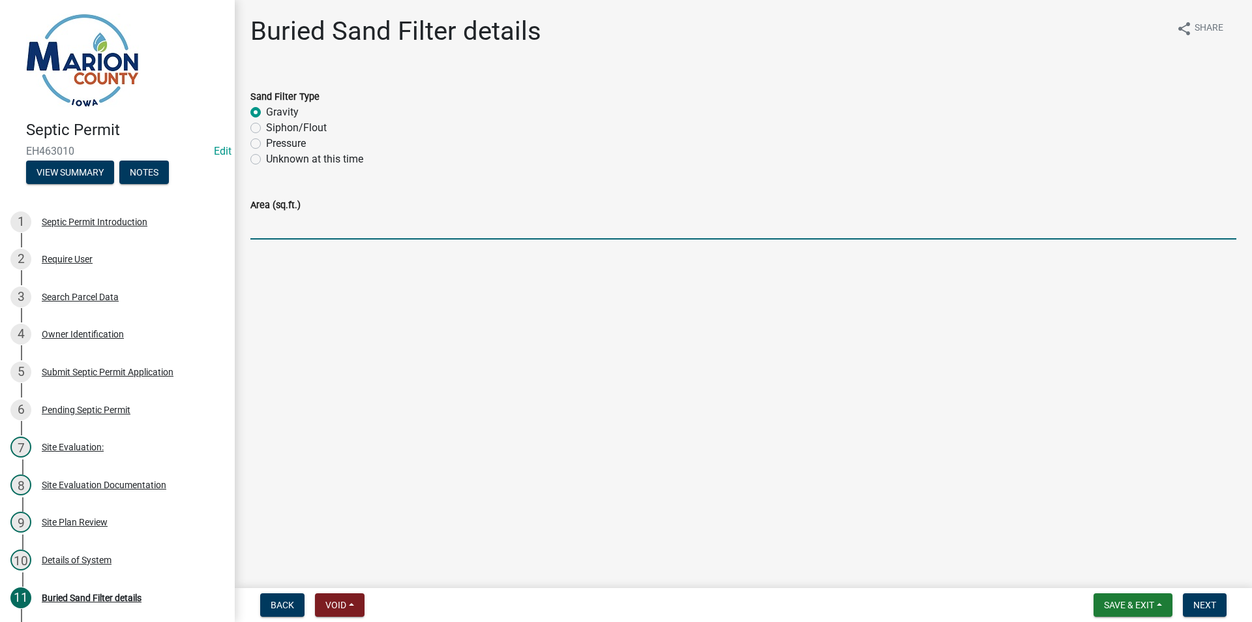
click at [284, 220] on input "Area (sq.ft.)" at bounding box center [743, 226] width 986 height 27
type input "1200 sq. ft."
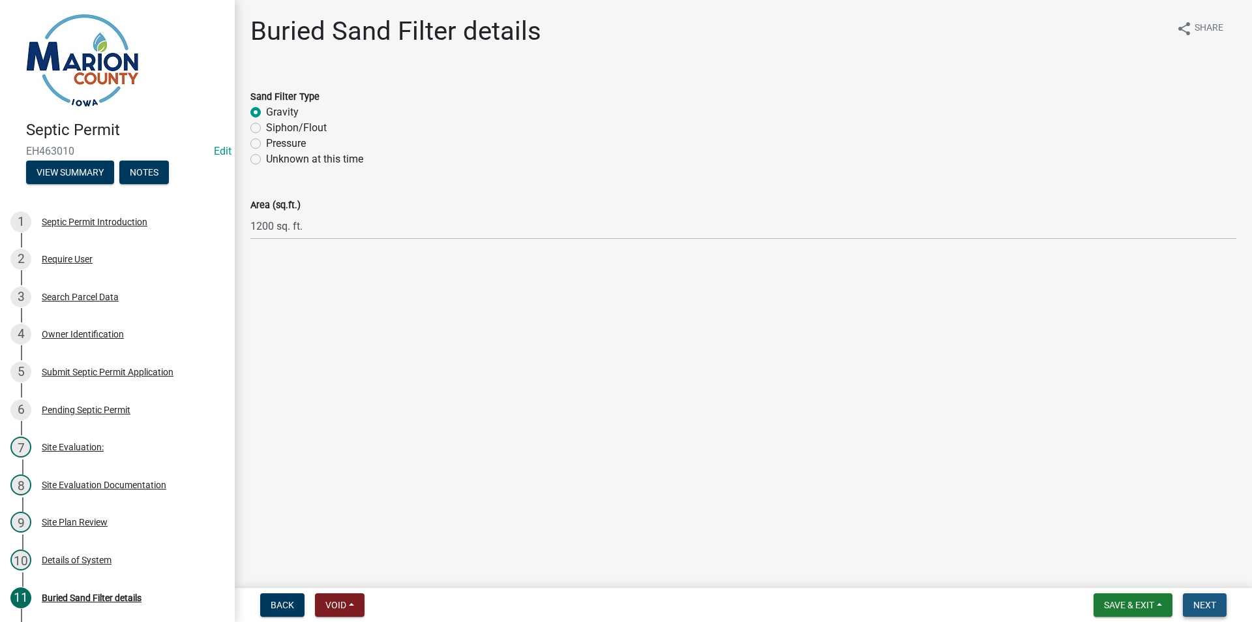
click at [1206, 607] on span "Next" at bounding box center [1205, 604] width 23 height 10
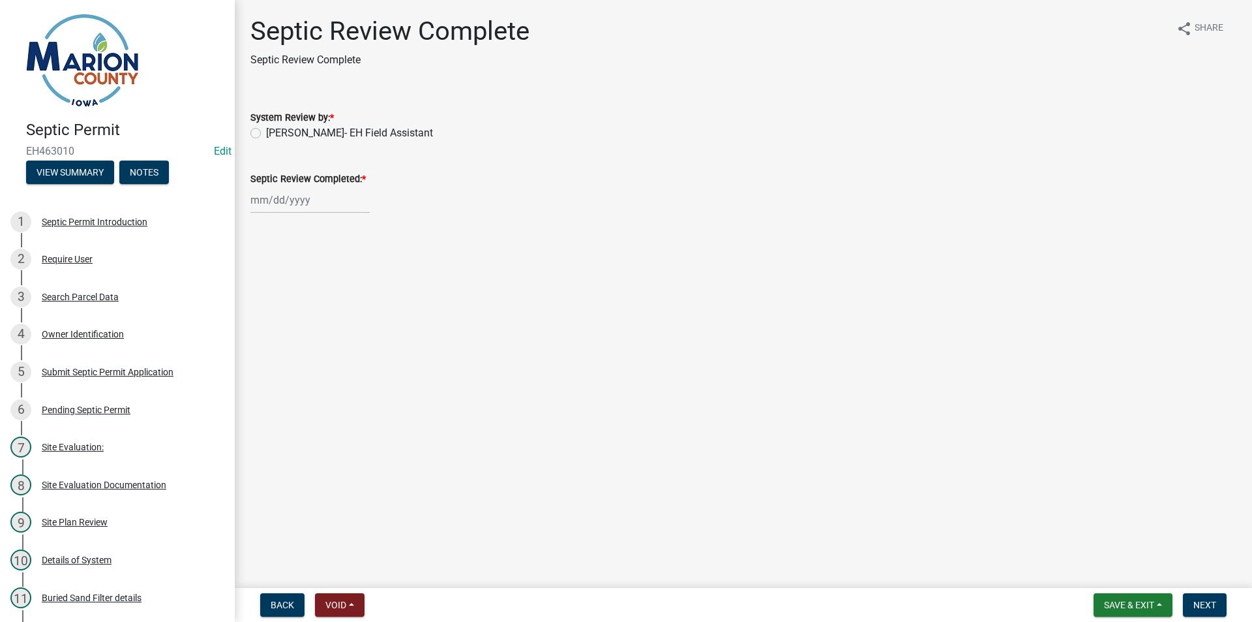
click at [330, 143] on wm-data-entity-input "System Review by: * [PERSON_NAME]- EH Field Assistant" at bounding box center [743, 123] width 986 height 59
click at [336, 133] on label "[PERSON_NAME]- EH Field Assistant" at bounding box center [349, 133] width 167 height 16
click at [275, 133] on input "[PERSON_NAME]- EH Field Assistant" at bounding box center [270, 129] width 8 height 8
radio input "true"
click at [331, 201] on div at bounding box center [309, 200] width 119 height 27
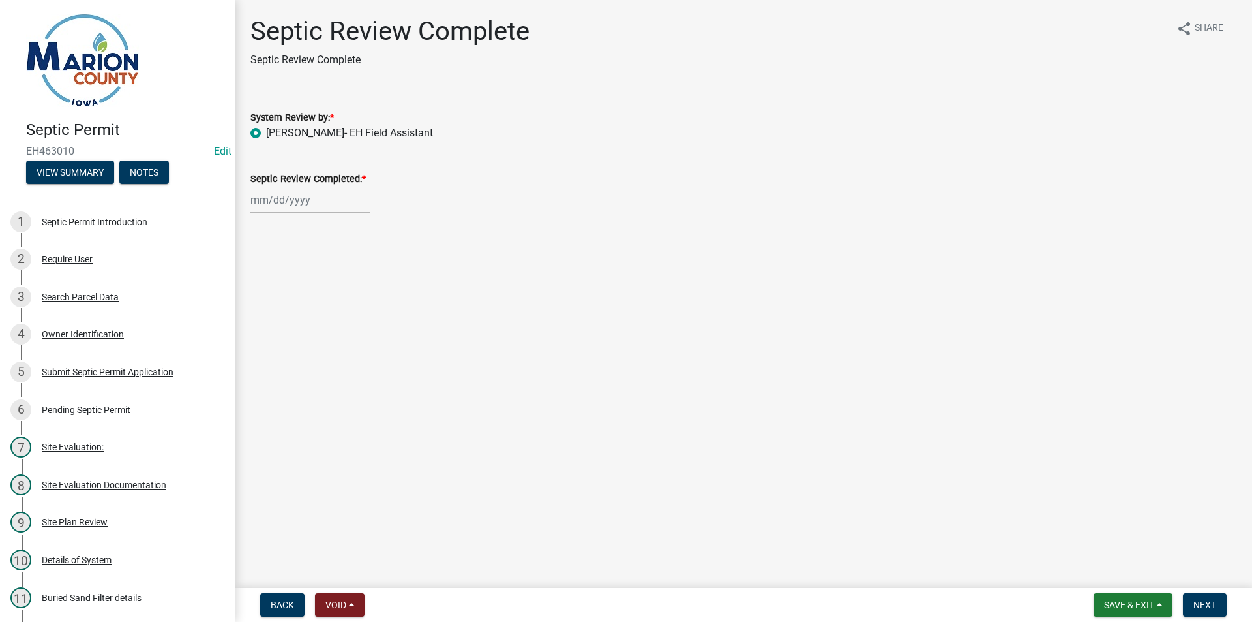
select select "8"
select select "2025"
click at [287, 325] on div "19" at bounding box center [284, 332] width 21 height 21
type input "[DATE]"
click at [1212, 601] on span "Next" at bounding box center [1205, 604] width 23 height 10
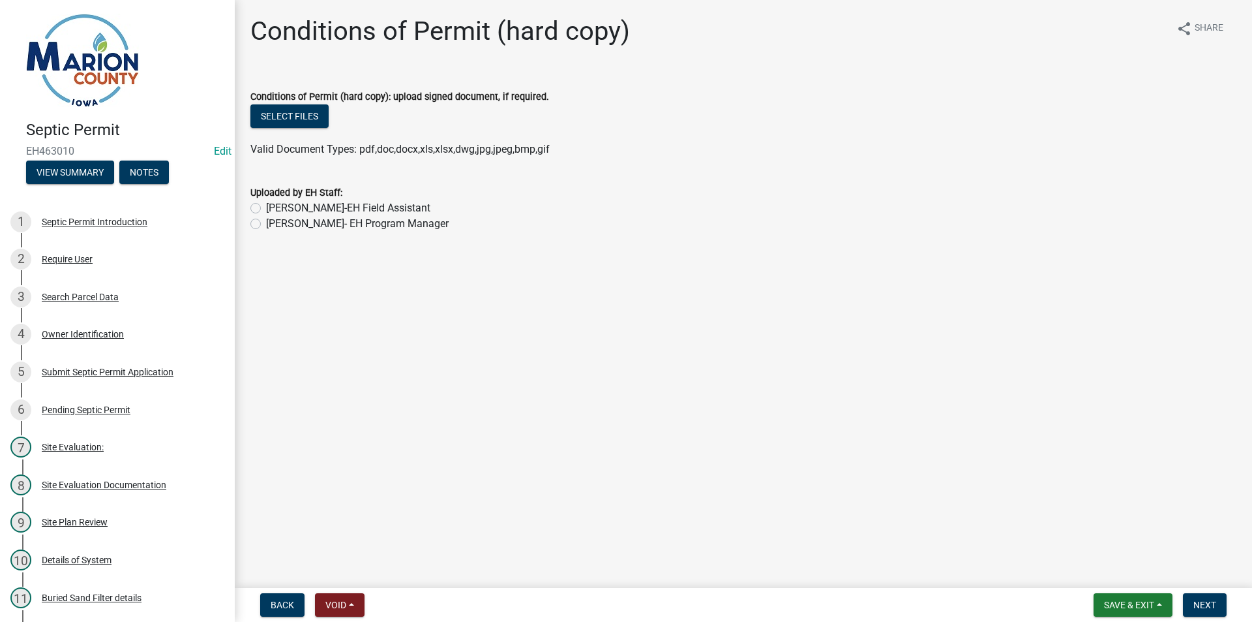
click at [1200, 591] on nav "Back Void Withdraw Lock Expire Void Save & Exit Save Save & Exit Next" at bounding box center [743, 605] width 1017 height 34
click at [1205, 599] on span "Next" at bounding box center [1205, 604] width 23 height 10
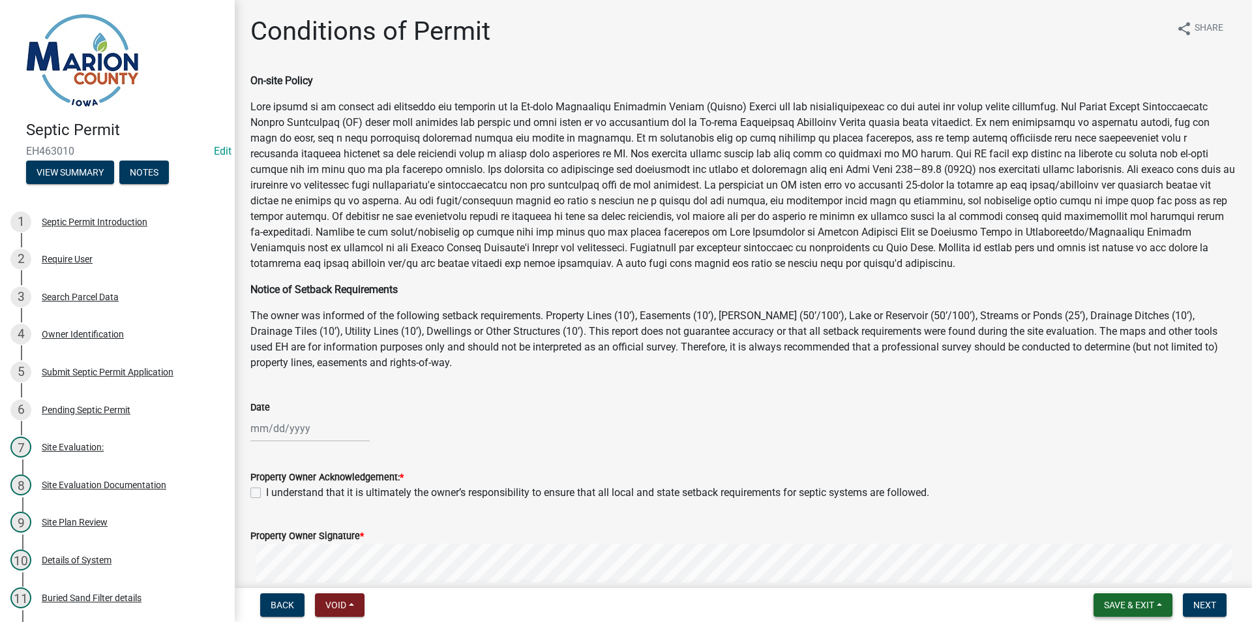
click at [1124, 602] on span "Save & Exit" at bounding box center [1129, 604] width 50 height 10
click at [1119, 568] on button "Save & Exit" at bounding box center [1120, 570] width 104 height 31
click at [1137, 606] on span "Save & Exit" at bounding box center [1129, 604] width 50 height 10
click at [1124, 578] on button "Save & Exit" at bounding box center [1120, 570] width 104 height 31
click at [85, 333] on div "Owner Identification" at bounding box center [83, 333] width 82 height 9
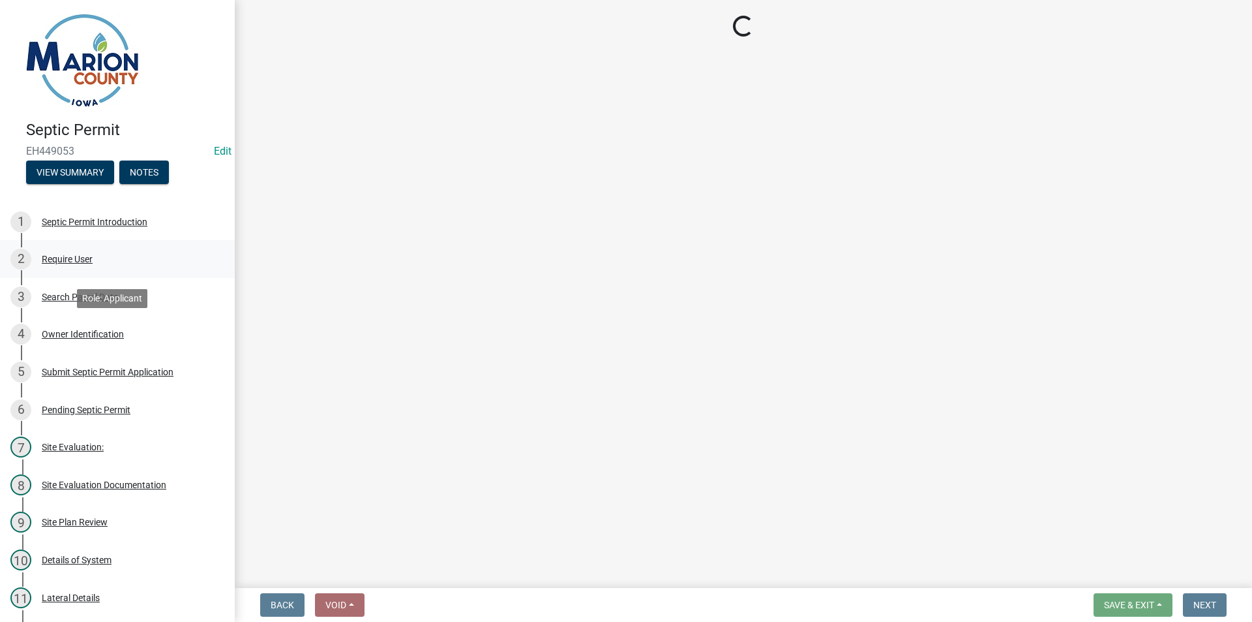
select select "53426d6f-c442-4329-88a4-0b41974ec2cc"
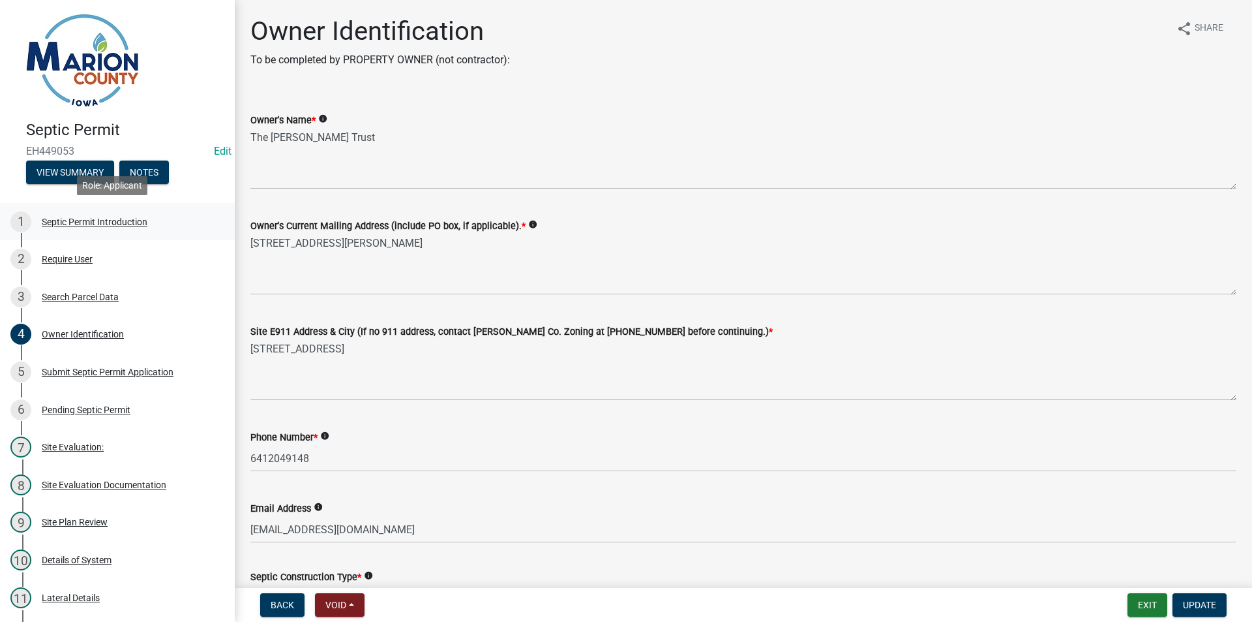
click at [88, 220] on div "Septic Permit Introduction" at bounding box center [95, 221] width 106 height 9
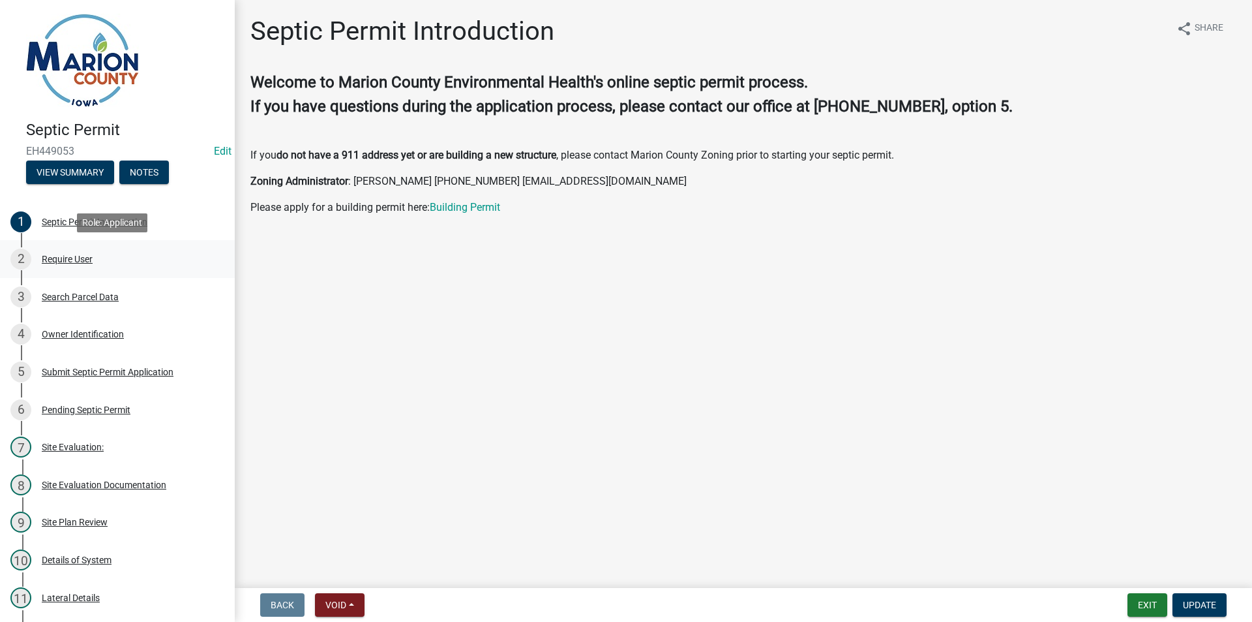
click at [72, 261] on div "Require User" at bounding box center [67, 258] width 51 height 9
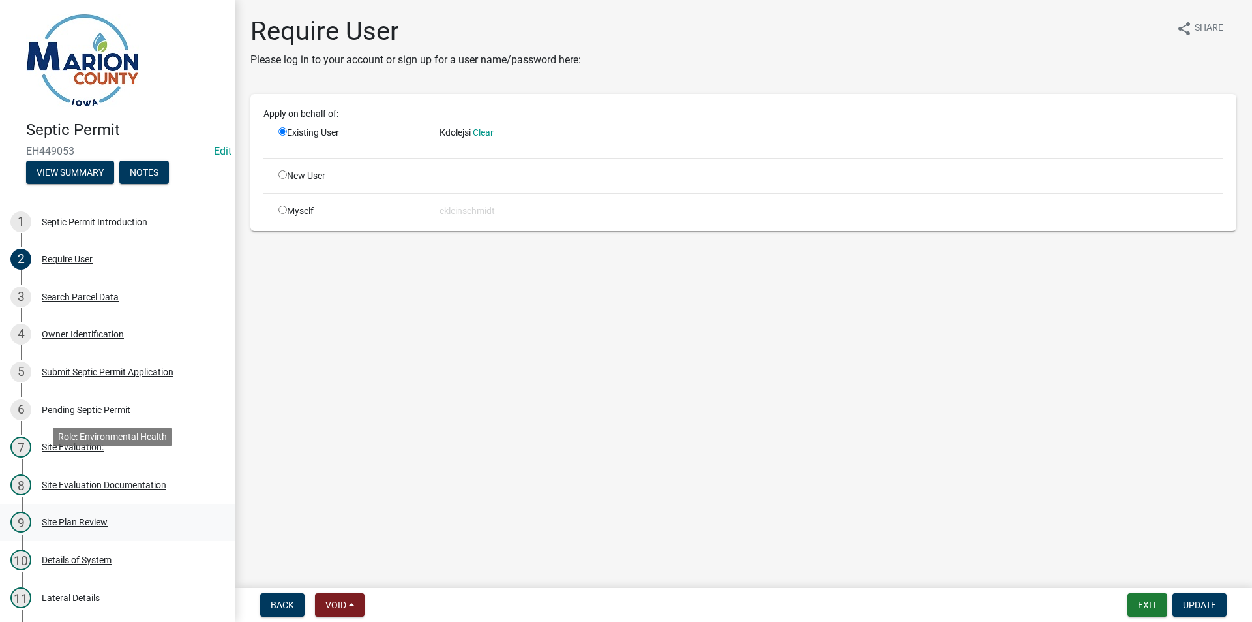
scroll to position [261, 0]
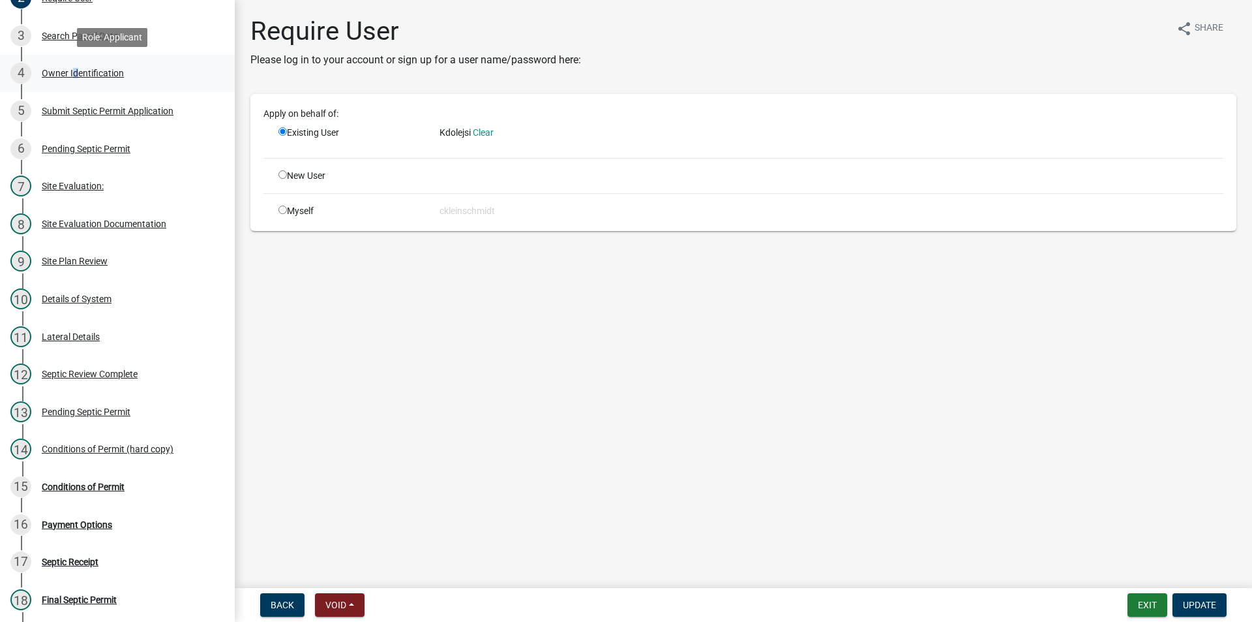
click at [74, 73] on div "Owner Identification" at bounding box center [83, 72] width 82 height 9
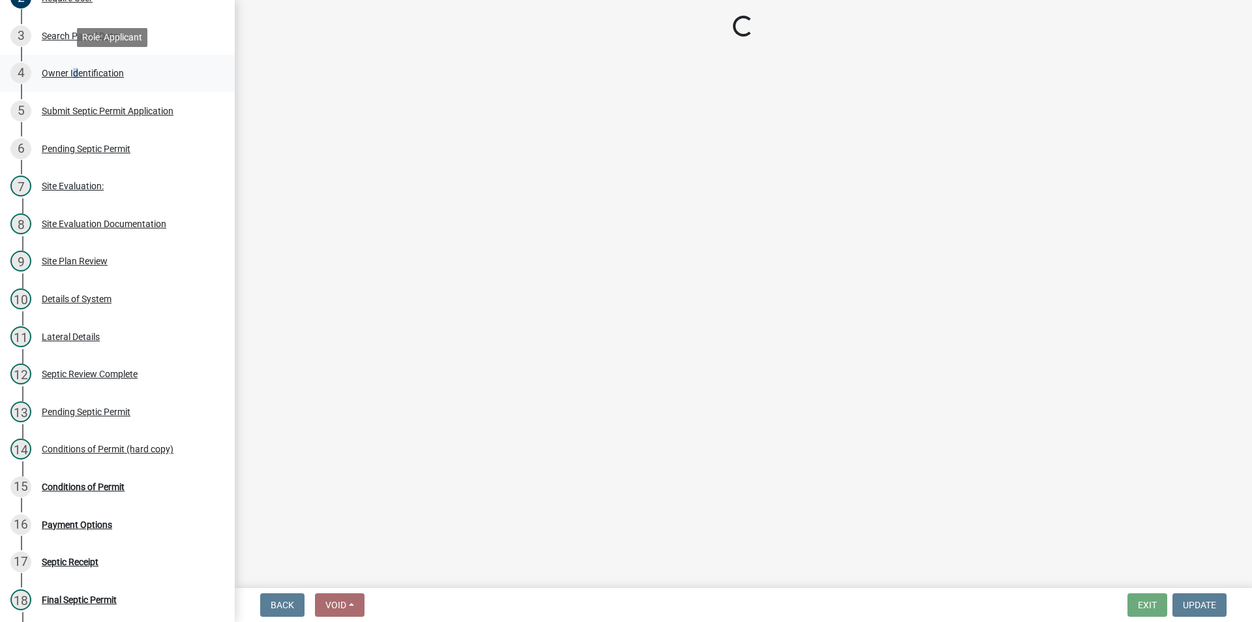
select select "53426d6f-c442-4329-88a4-0b41974ec2cc"
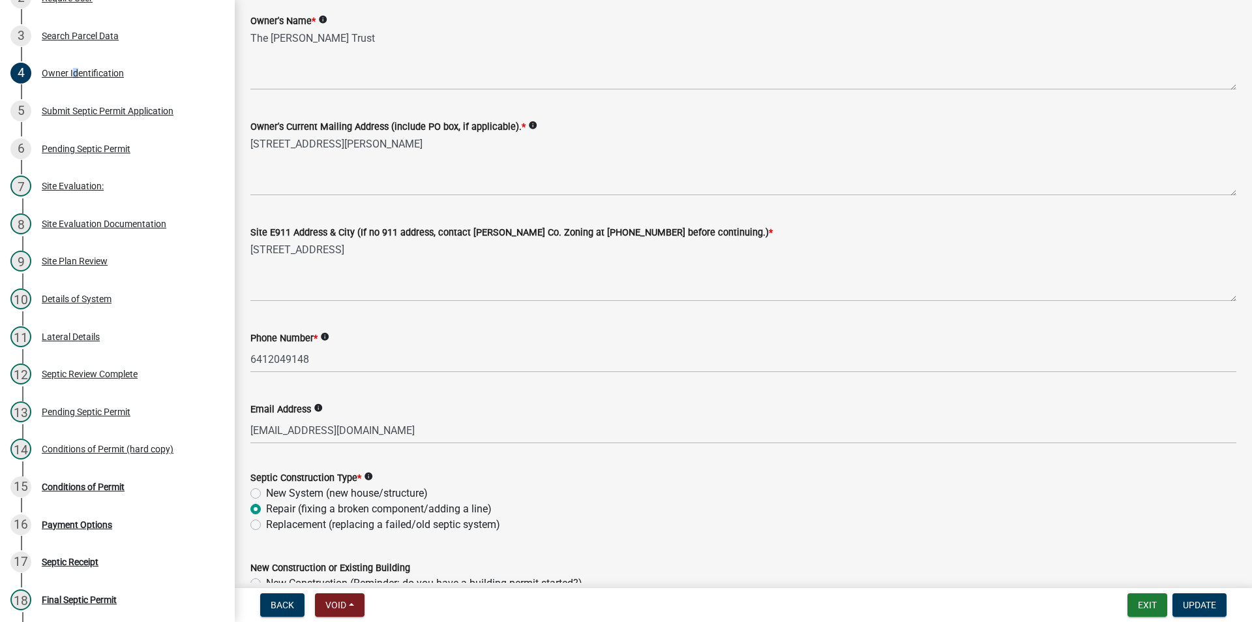
scroll to position [130, 0]
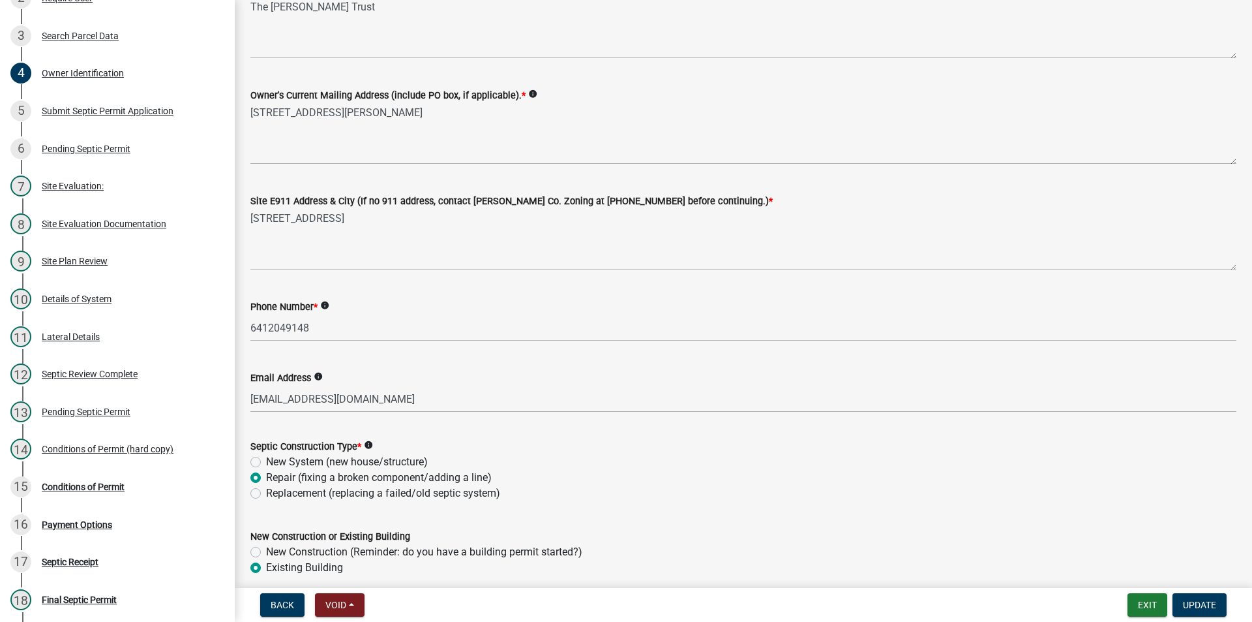
click at [389, 495] on label "Replacement (replacing a failed/old septic system)" at bounding box center [383, 493] width 234 height 16
click at [275, 494] on input "Replacement (replacing a failed/old septic system)" at bounding box center [270, 489] width 8 height 8
radio input "true"
click at [1202, 599] on span "Update" at bounding box center [1199, 604] width 33 height 10
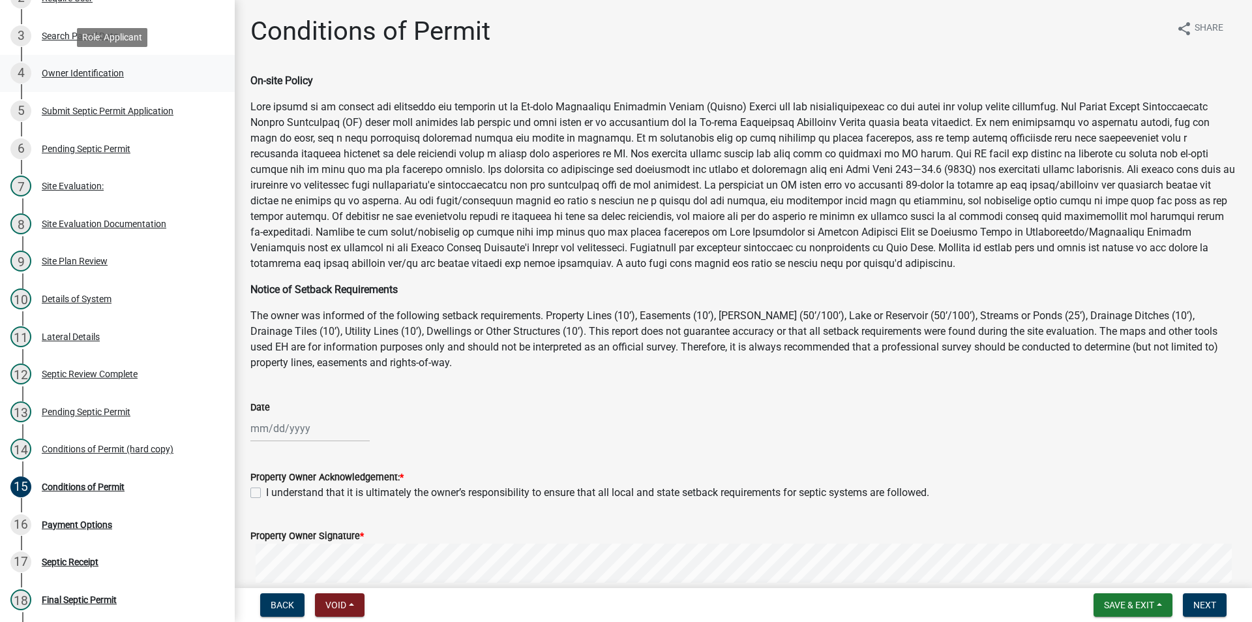
click at [80, 85] on link "4 Owner Identification" at bounding box center [117, 74] width 235 height 38
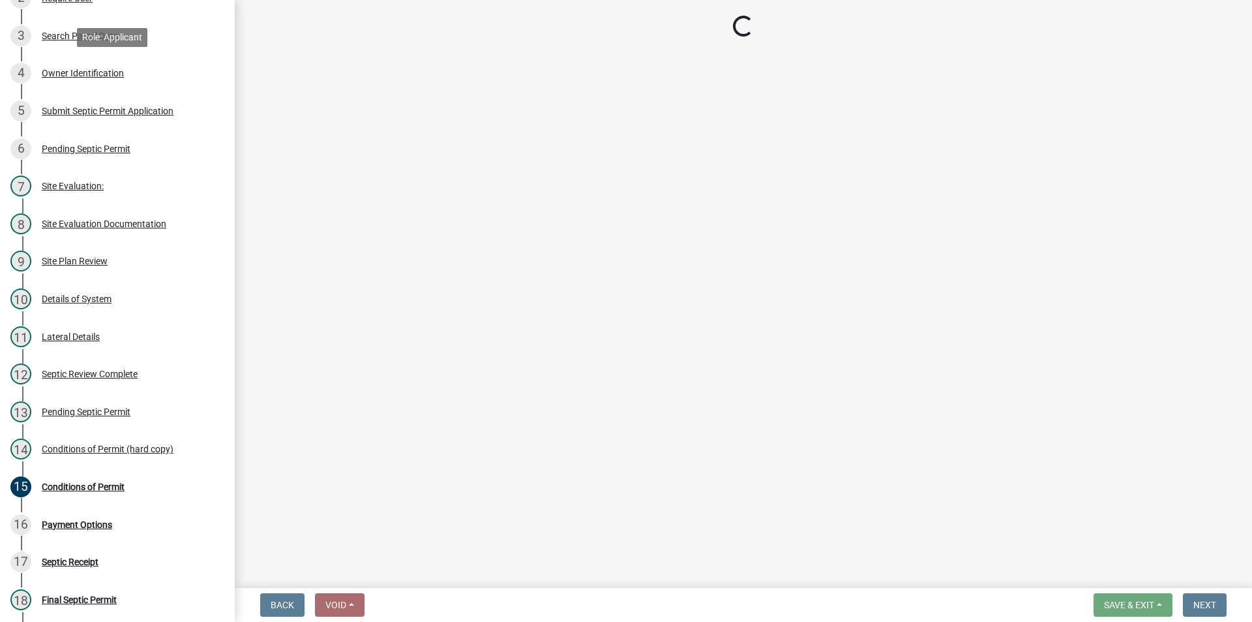
select select "53426d6f-c442-4329-88a4-0b41974ec2cc"
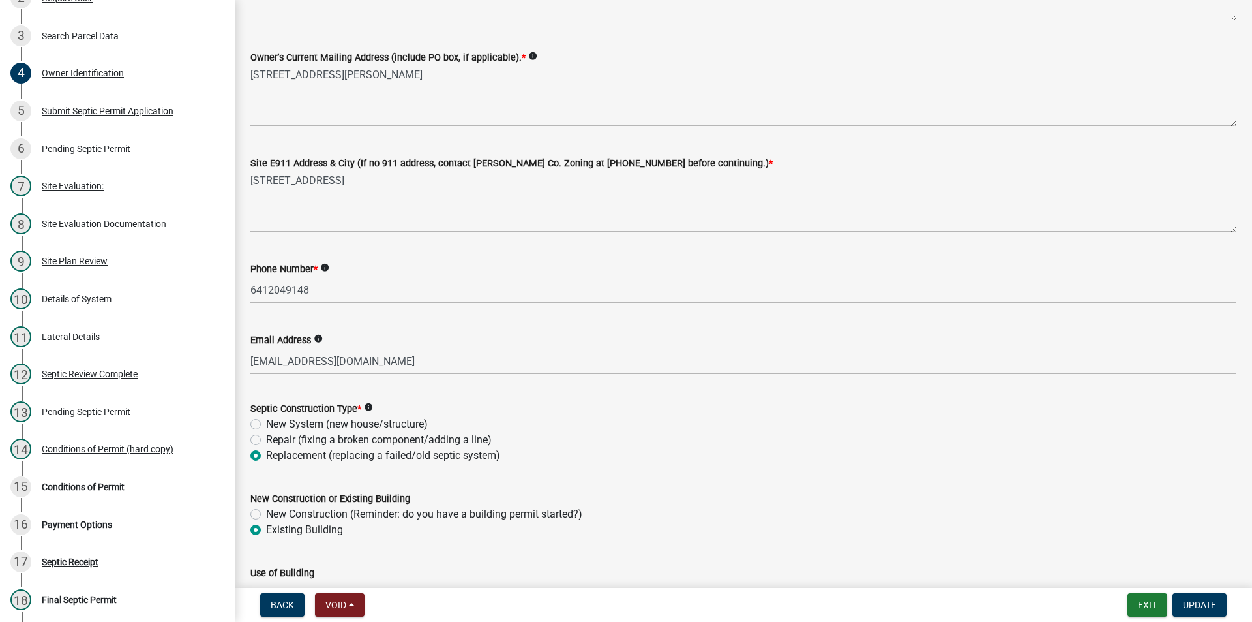
scroll to position [196, 0]
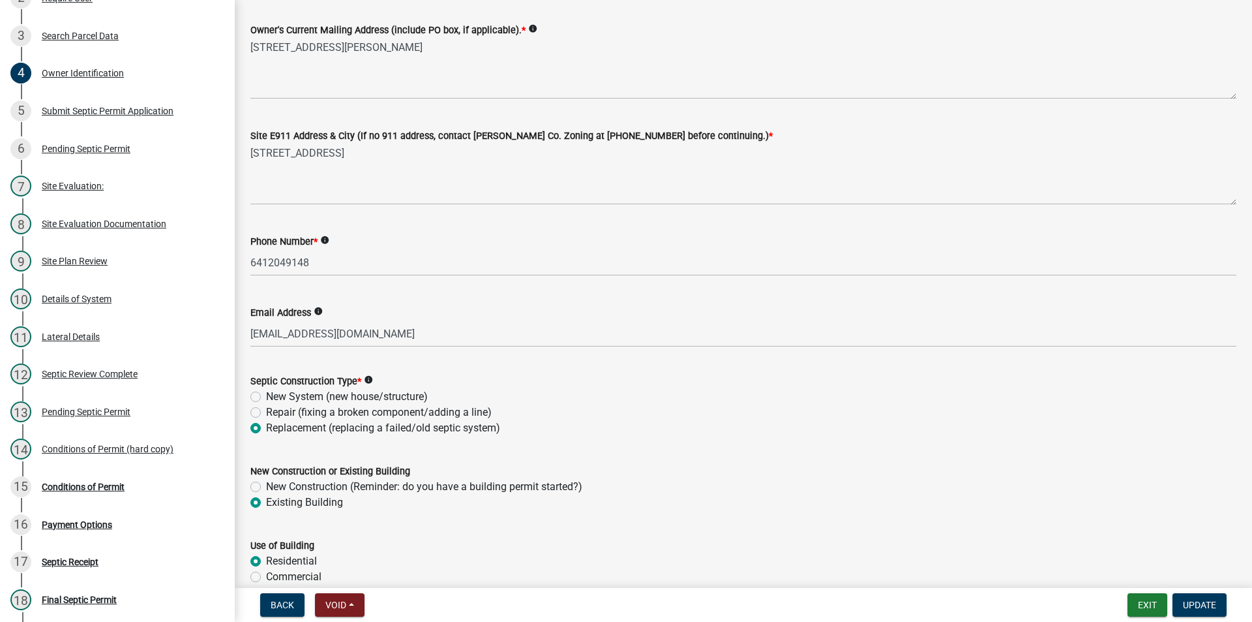
click at [288, 416] on label "Repair (fixing a broken component/adding a line)" at bounding box center [379, 412] width 226 height 16
click at [275, 413] on input "Repair (fixing a broken component/adding a line)" at bounding box center [270, 408] width 8 height 8
radio input "true"
click at [1197, 602] on span "Update" at bounding box center [1199, 604] width 33 height 10
